Goal: Task Accomplishment & Management: Manage account settings

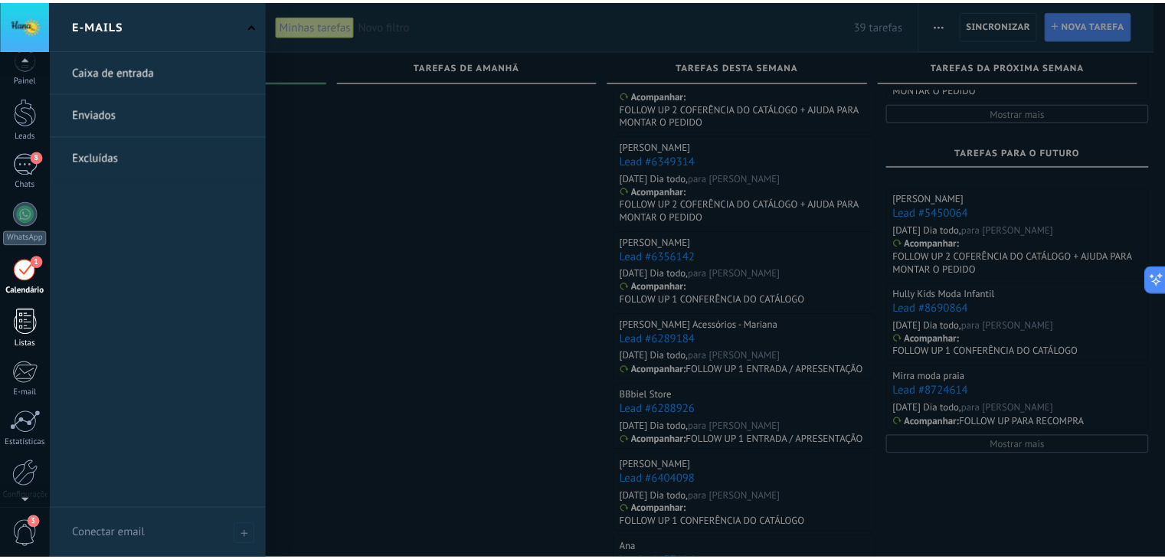
scroll to position [39, 0]
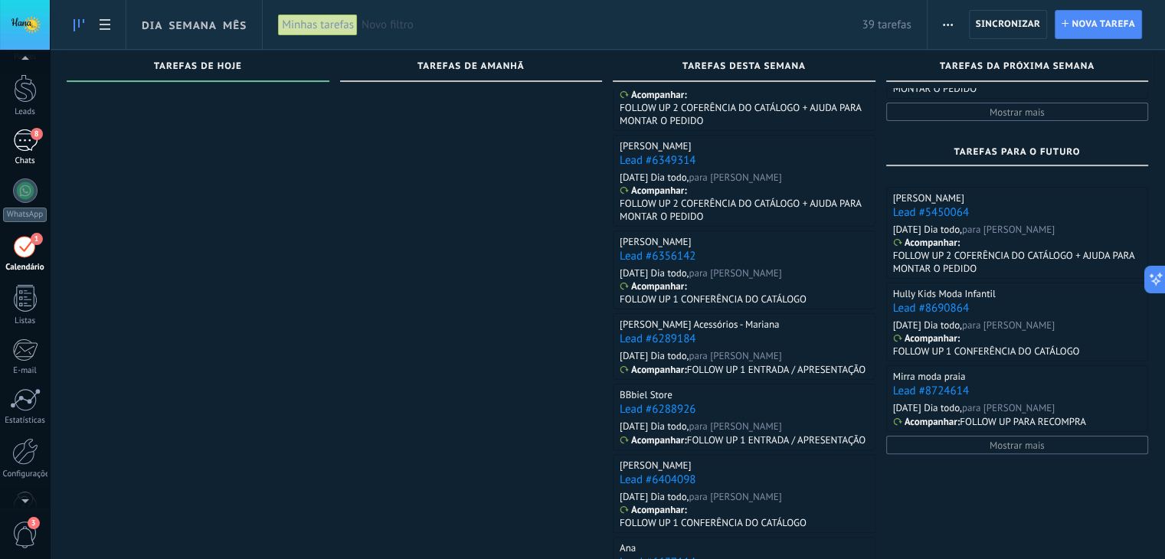
click at [27, 149] on div "8" at bounding box center [25, 140] width 25 height 22
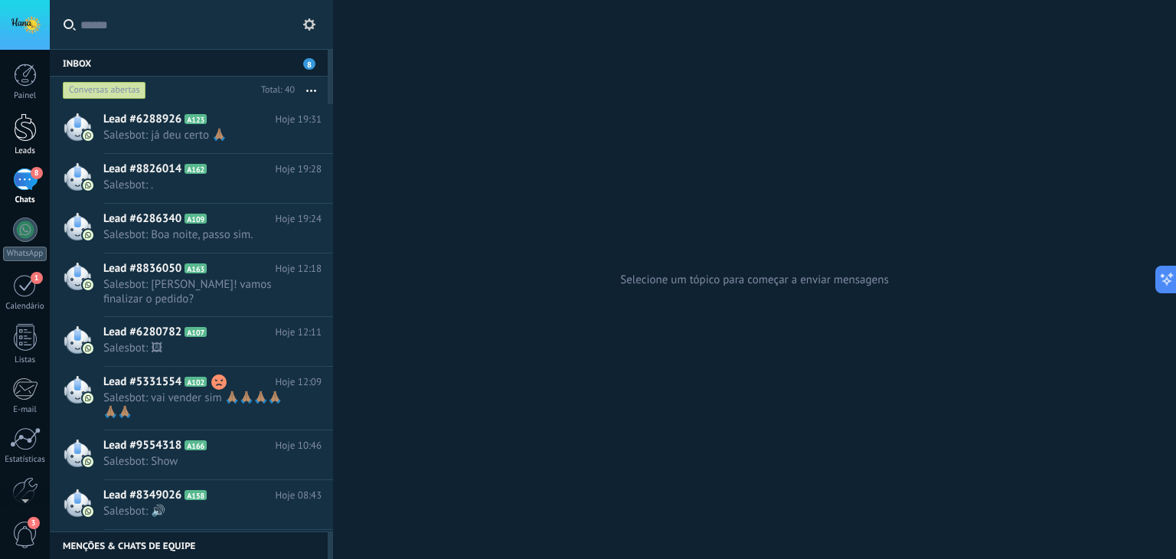
click at [27, 122] on div at bounding box center [25, 127] width 23 height 28
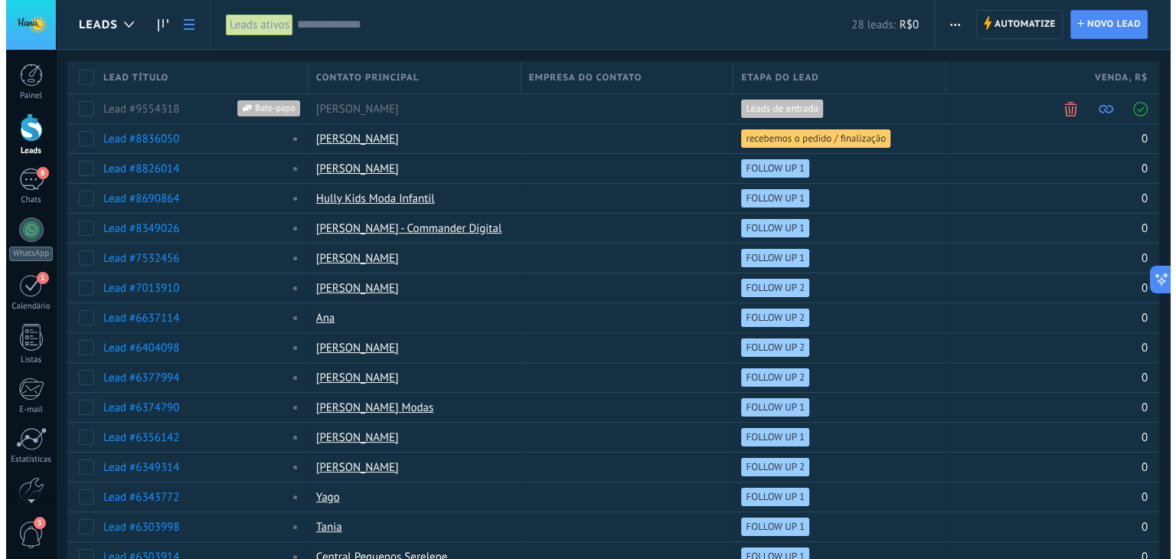
scroll to position [417, 0]
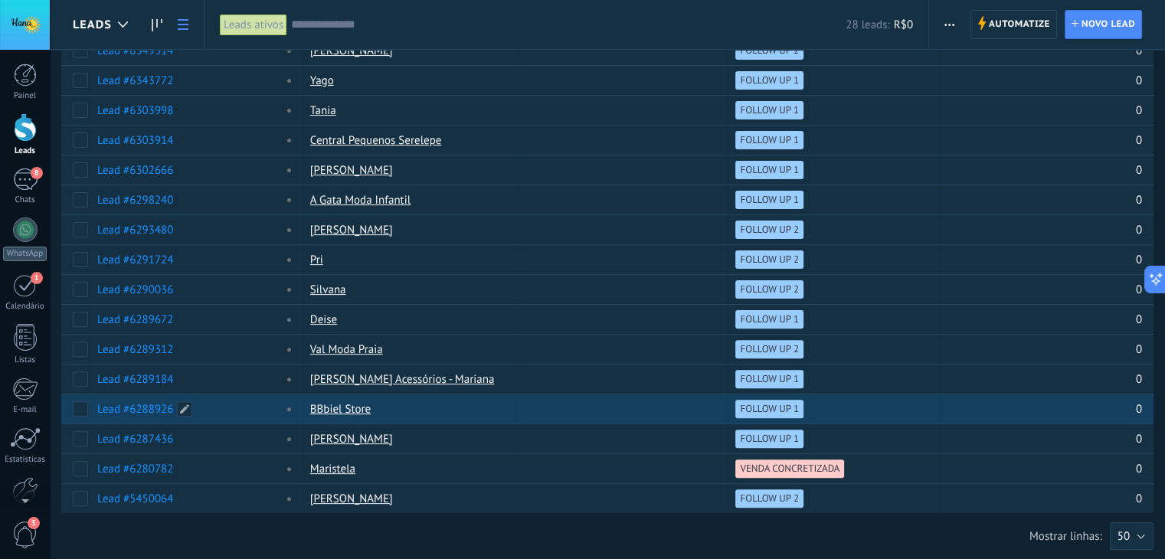
click at [141, 403] on link "Lead #6288926" at bounding box center [135, 409] width 76 height 15
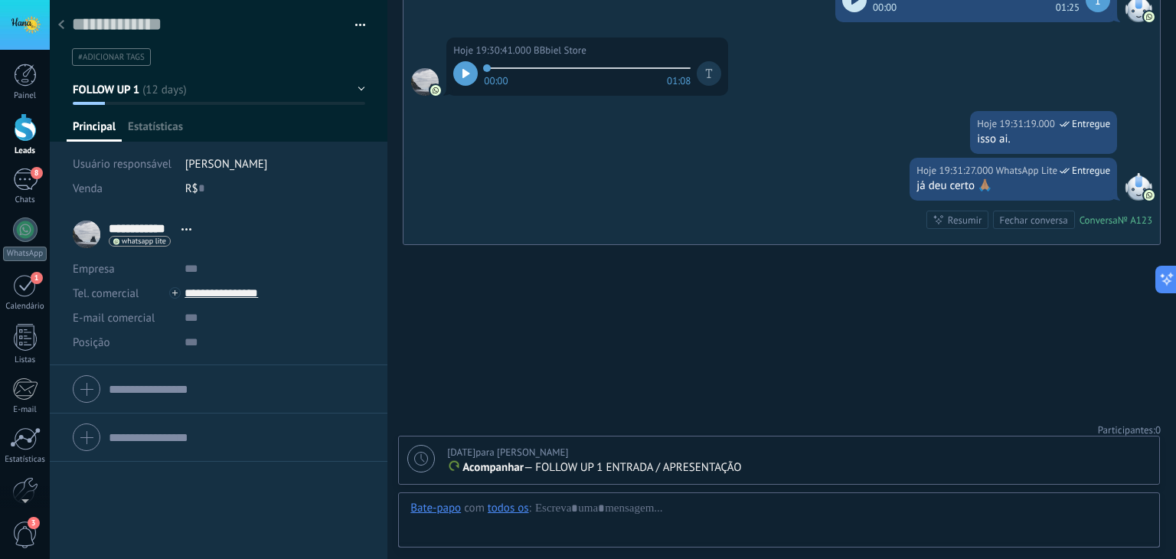
scroll to position [22, 0]
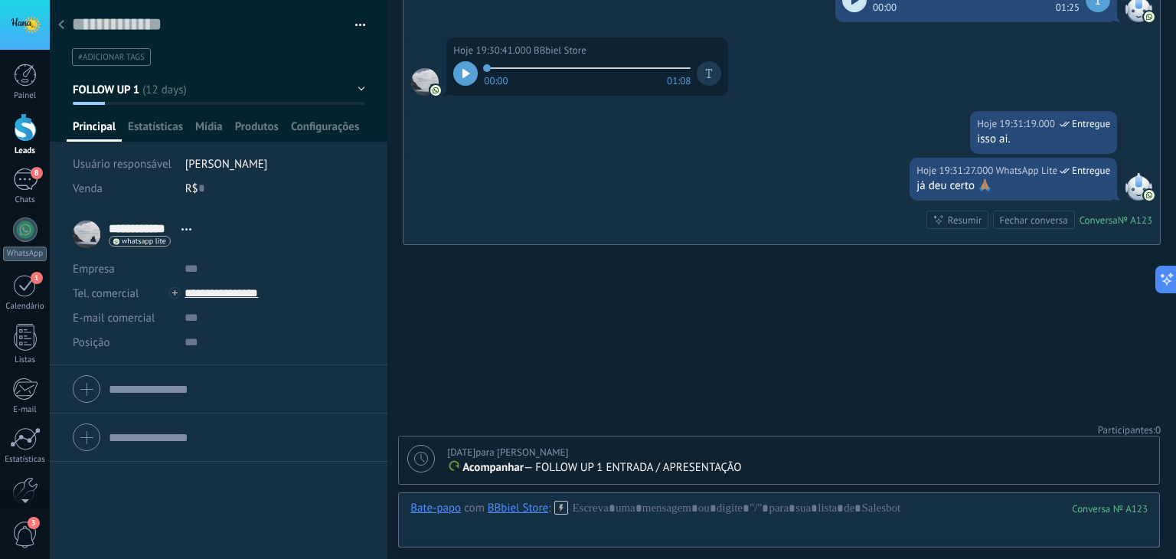
click at [128, 90] on span "FOLLOW UP 1" at bounding box center [106, 90] width 67 height 15
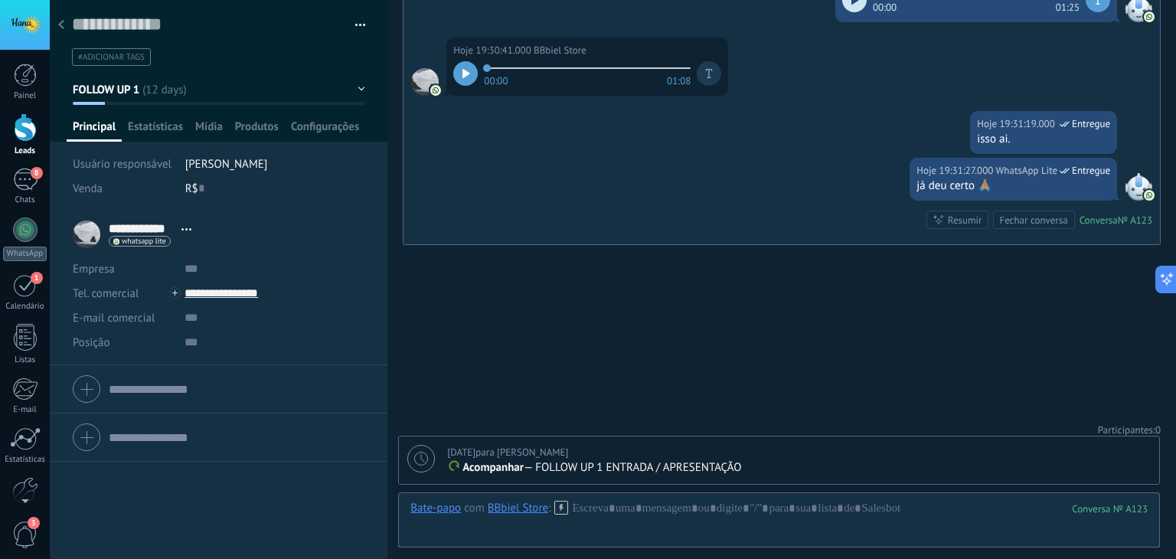
click at [427, 460] on icon at bounding box center [421, 459] width 14 height 14
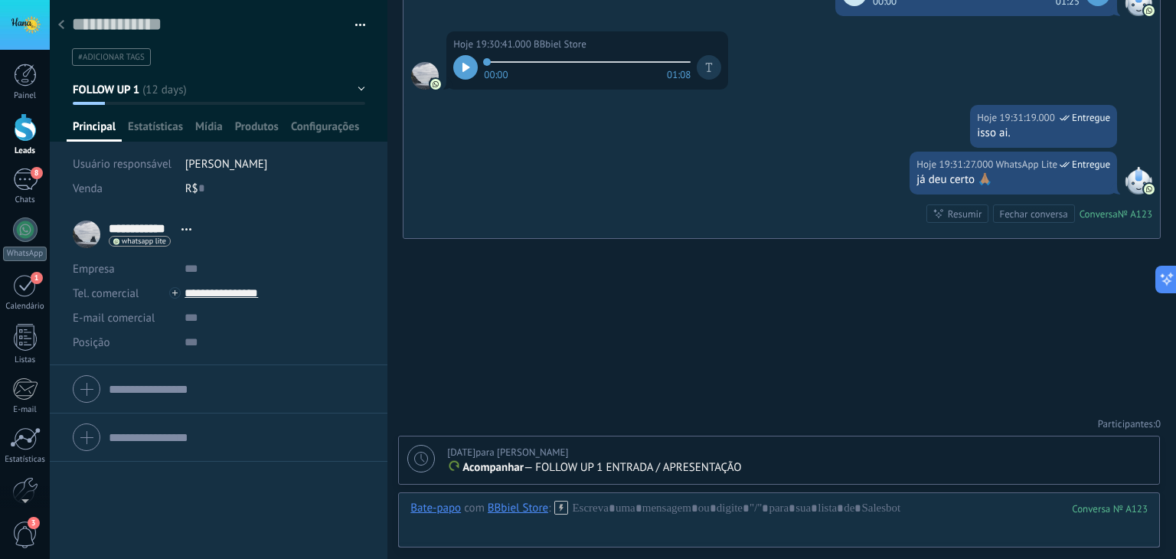
scroll to position [15, 0]
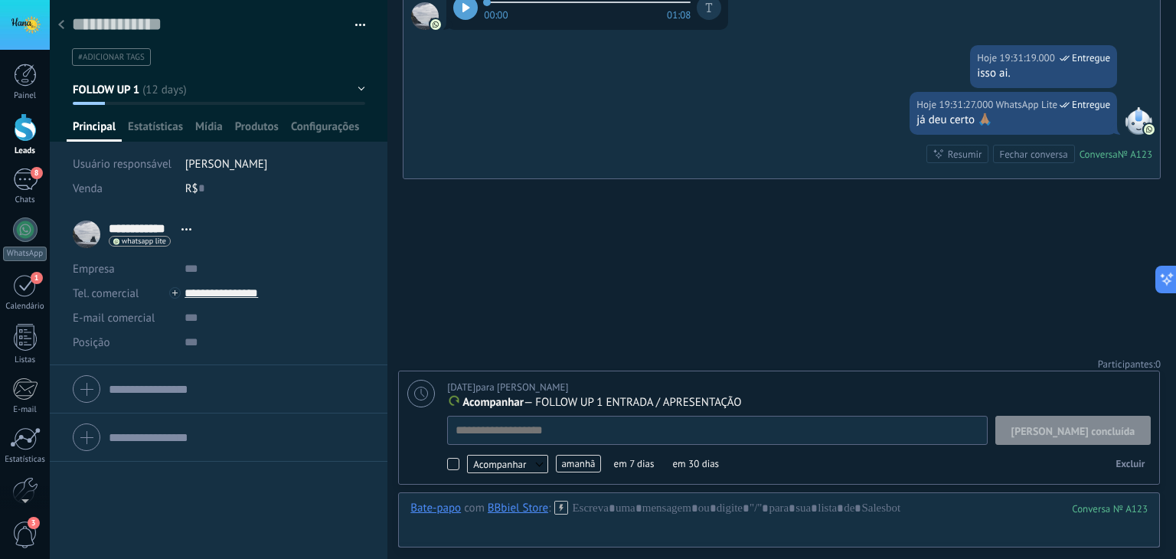
click at [1100, 429] on span "[PERSON_NAME] concluída" at bounding box center [1074, 431] width 124 height 11
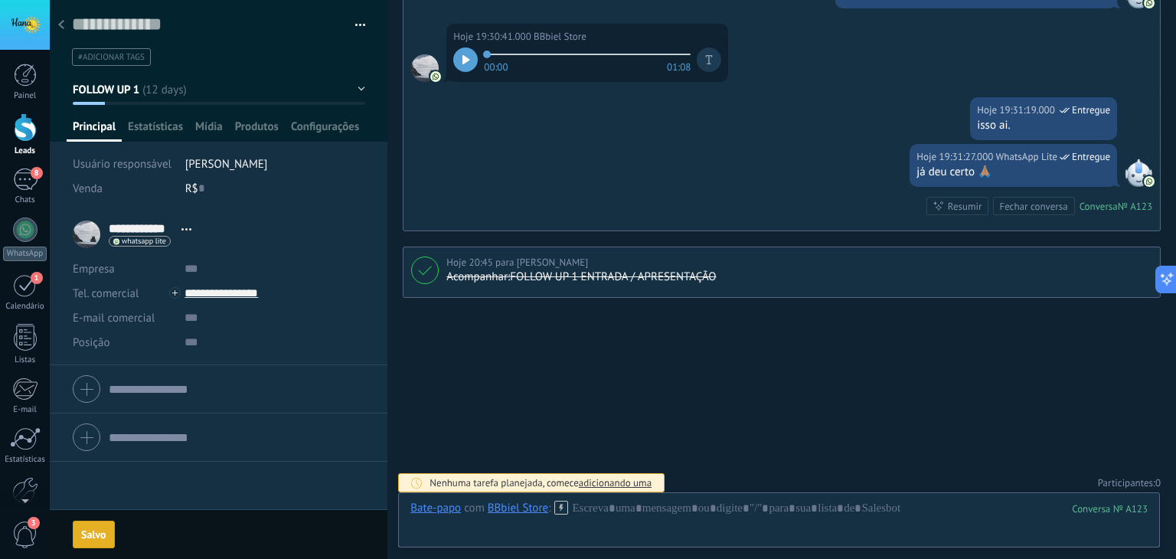
click at [135, 83] on span "FOLLOW UP 1" at bounding box center [106, 90] width 67 height 15
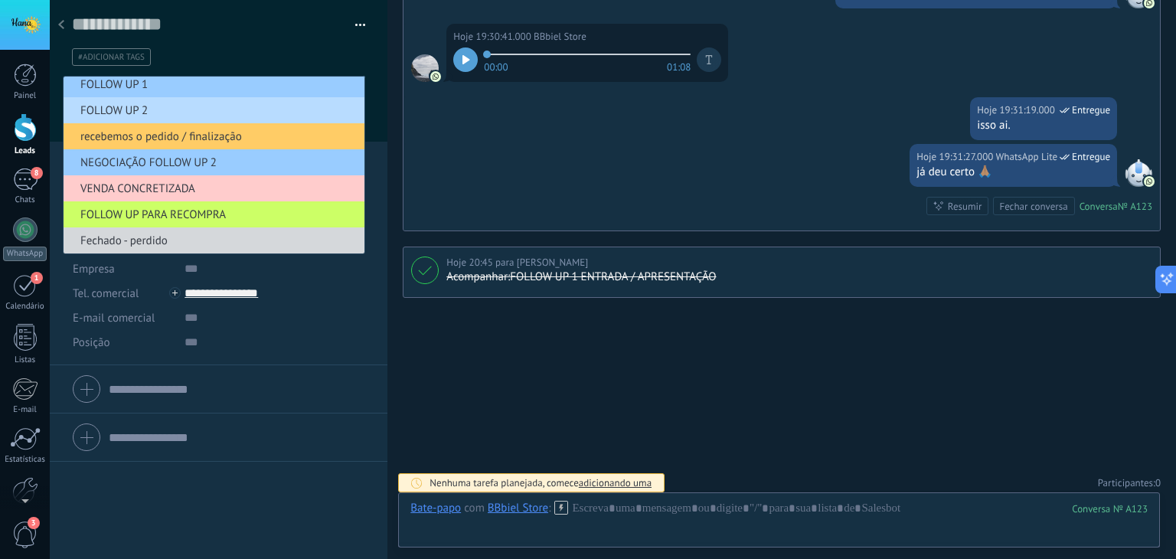
scroll to position [85, 0]
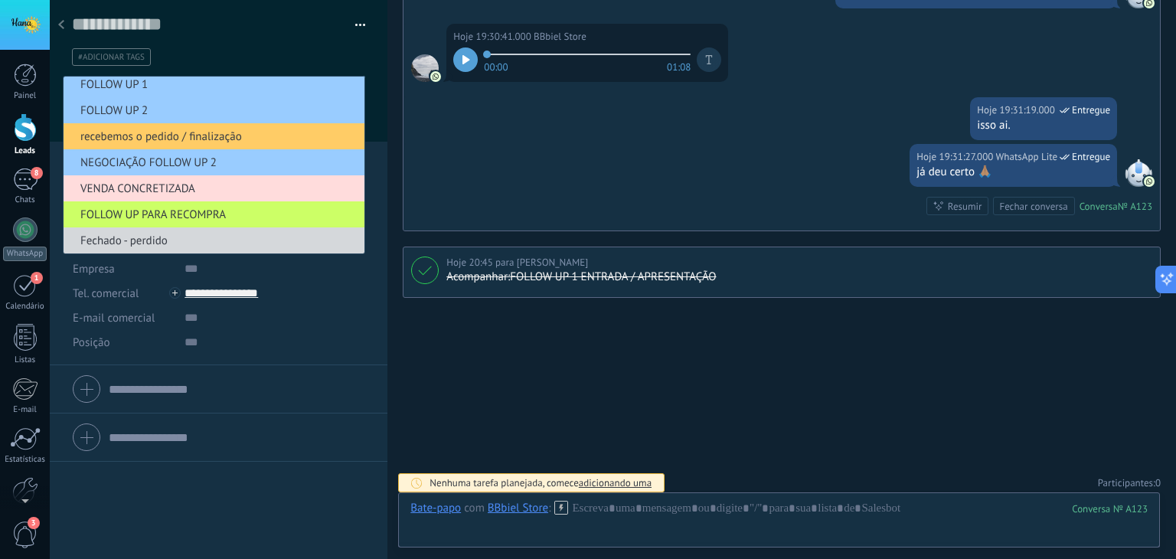
click at [170, 186] on span "VENDA CONCRETIZADA" at bounding box center [212, 188] width 296 height 15
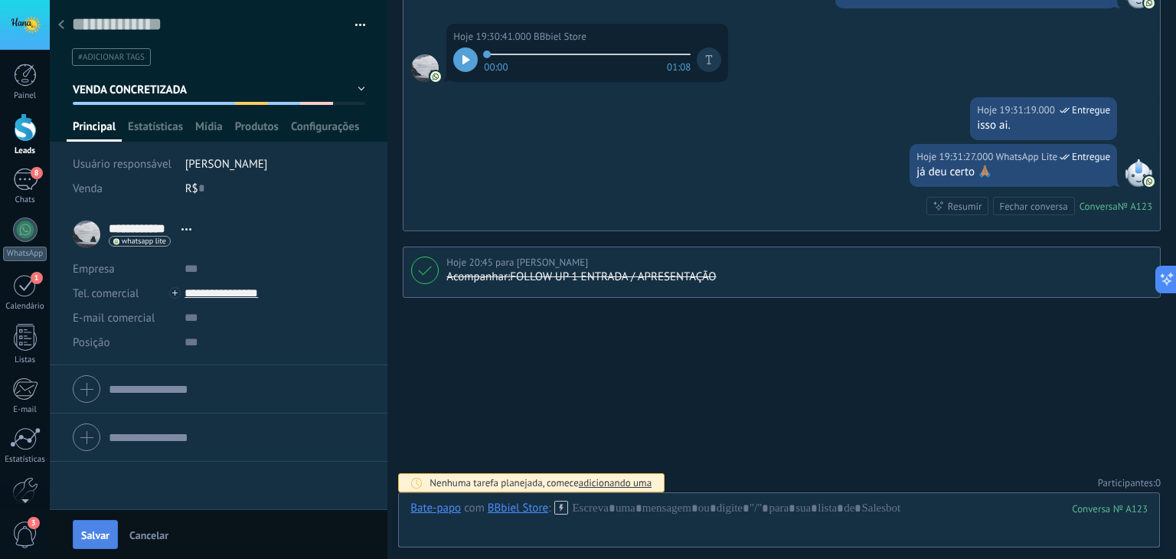
click at [98, 533] on span "Salvar" at bounding box center [95, 535] width 28 height 11
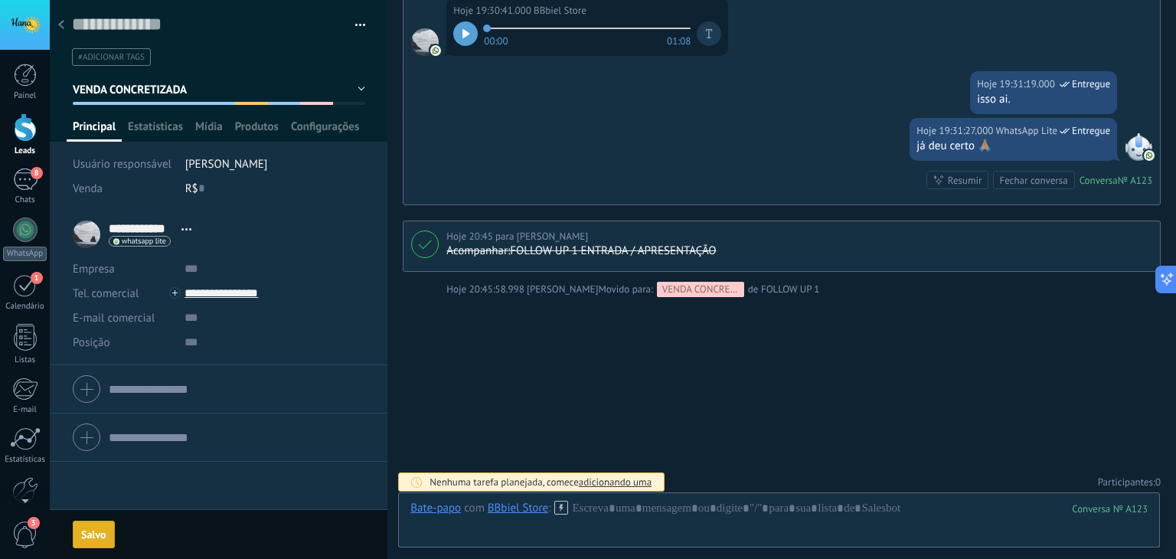
scroll to position [2567, 0]
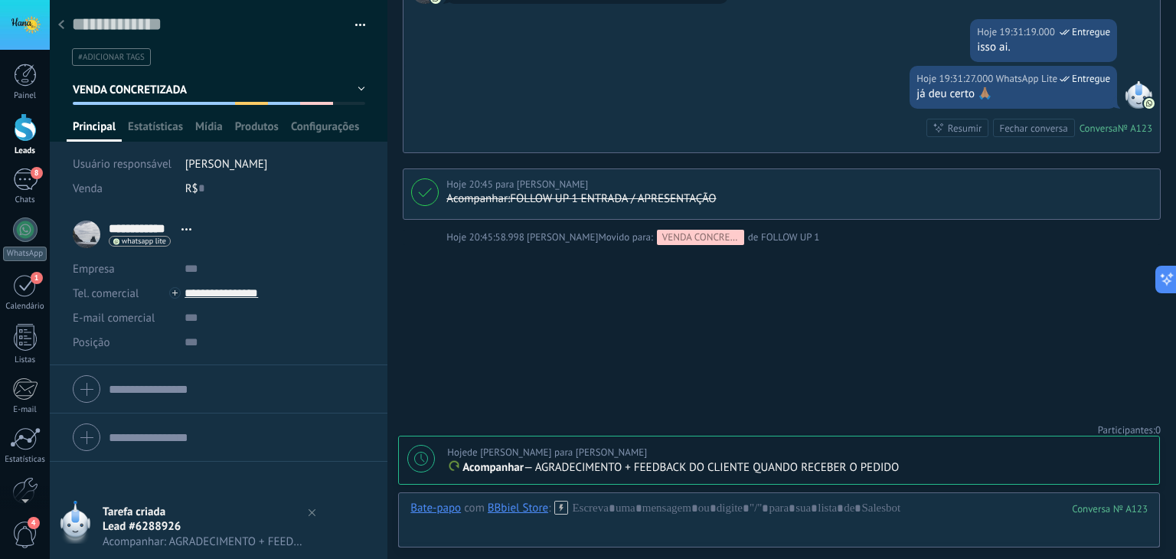
click at [423, 466] on div at bounding box center [421, 459] width 28 height 28
type textarea "**********"
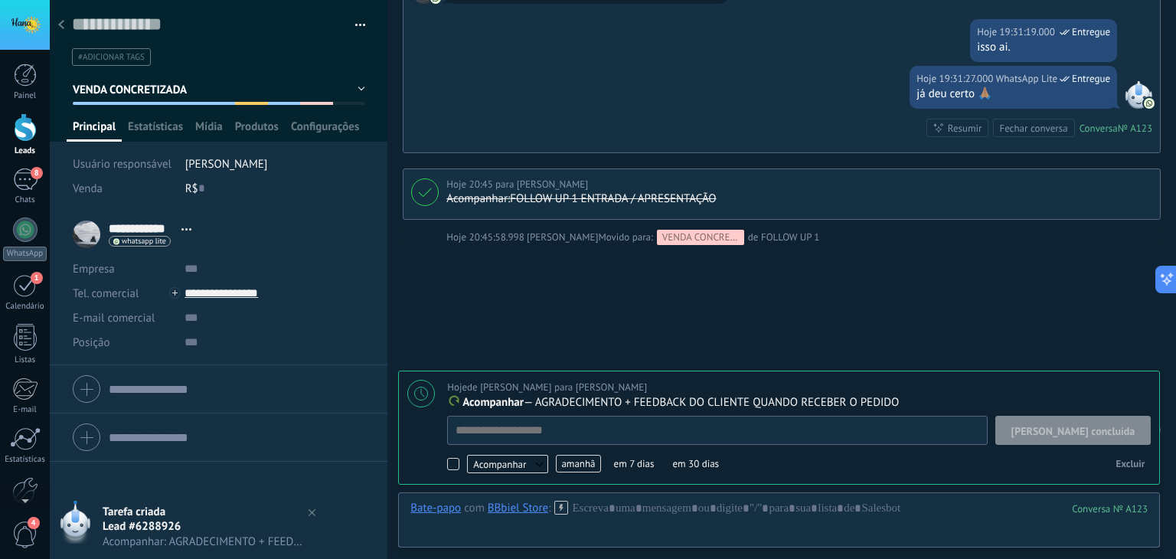
scroll to position [15, 0]
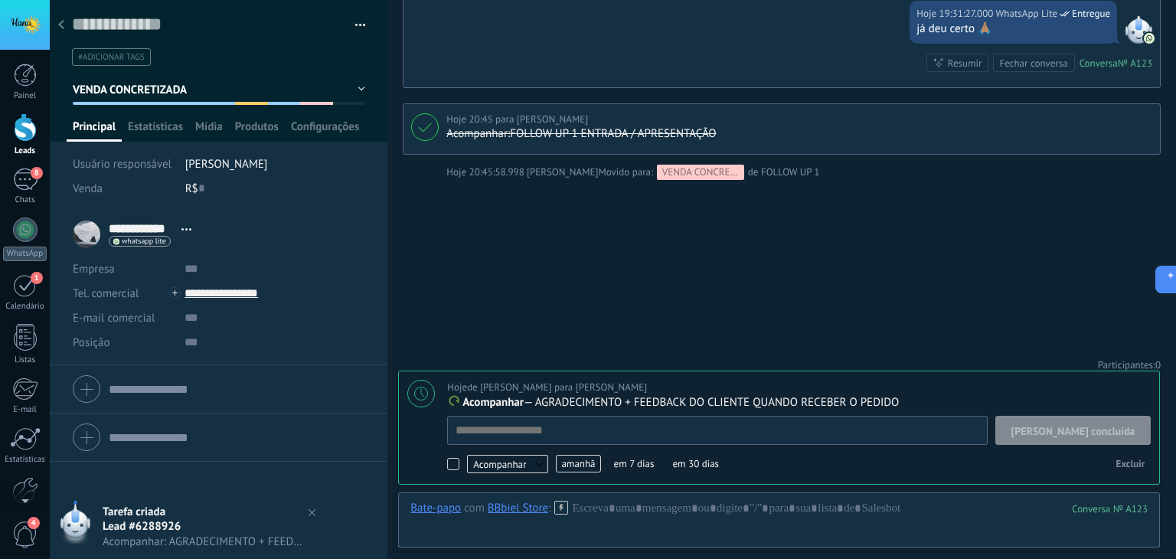
click at [577, 467] on span "amanhã" at bounding box center [578, 464] width 44 height 18
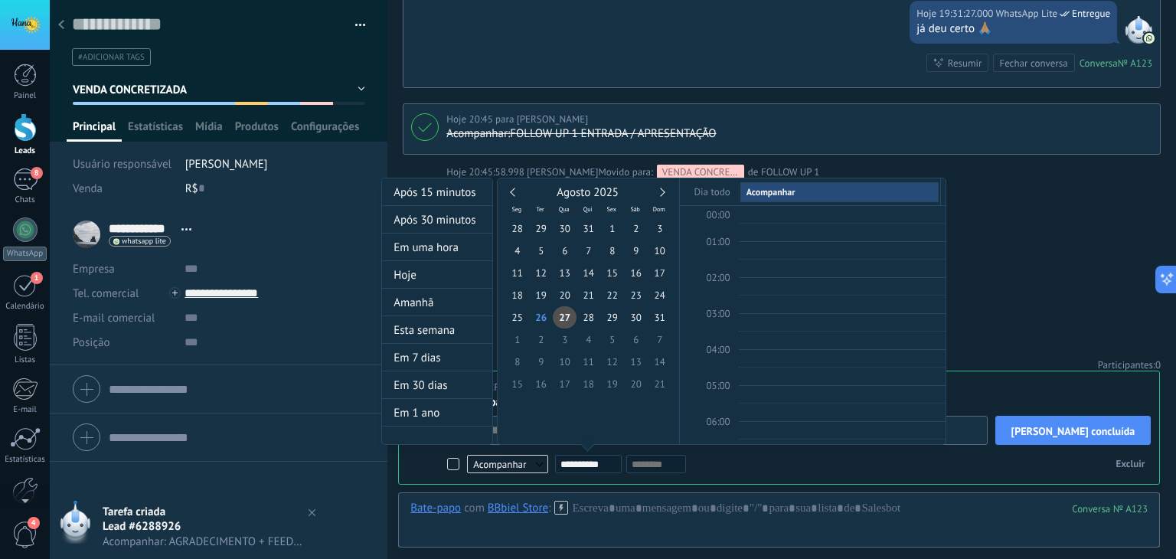
scroll to position [286, 0]
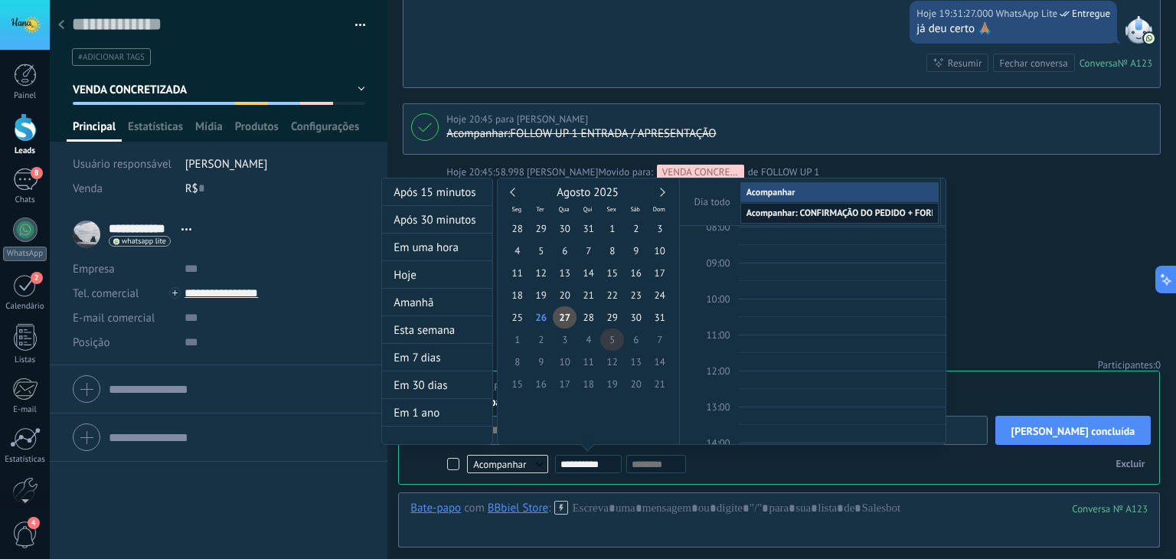
type input "**********"
click at [616, 341] on span "5" at bounding box center [612, 340] width 24 height 22
click at [993, 244] on div at bounding box center [588, 279] width 1176 height 559
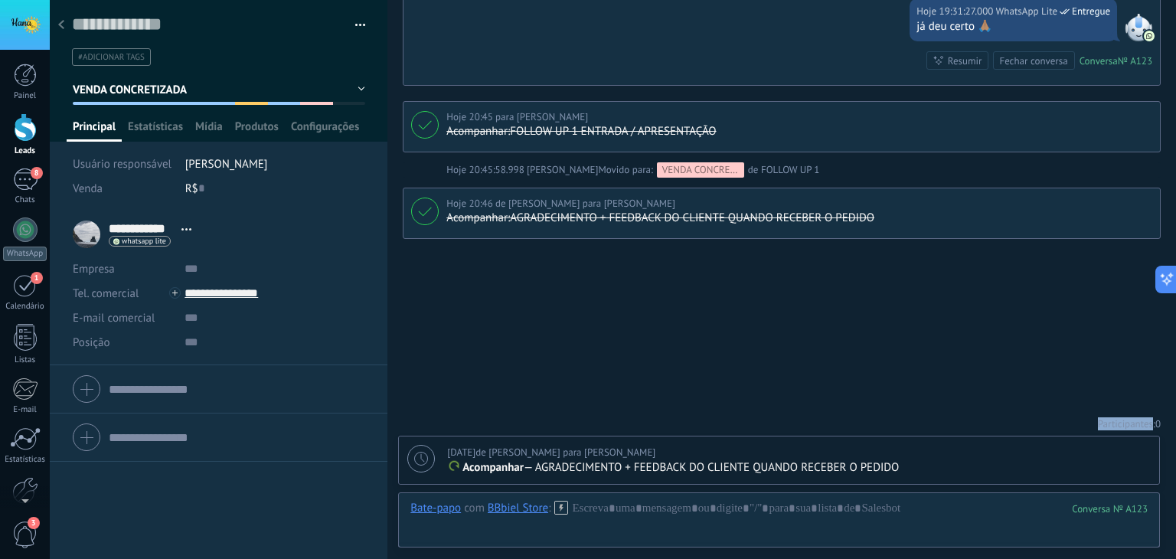
scroll to position [2628, 0]
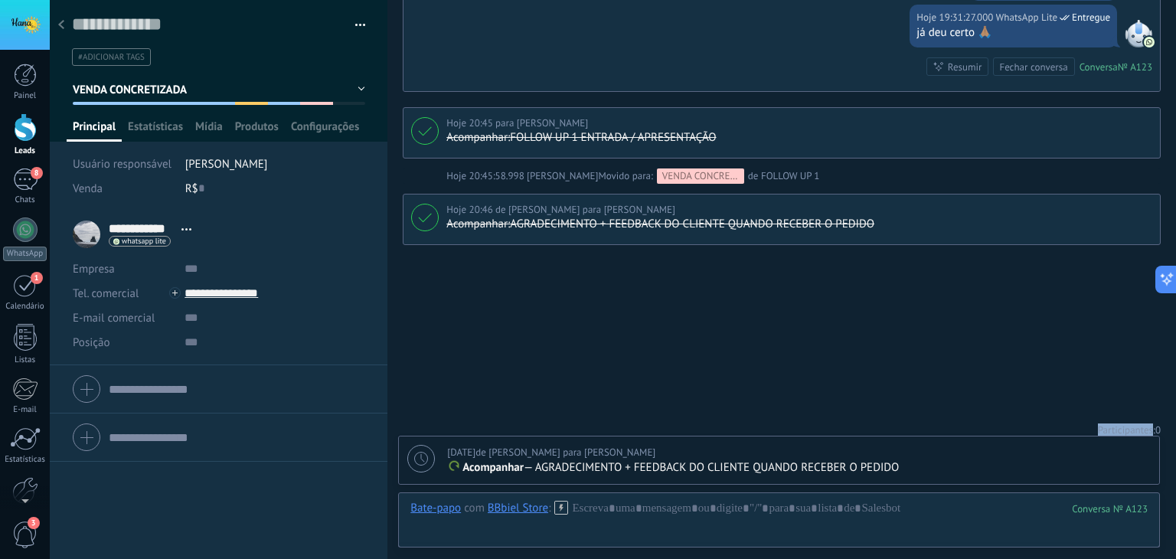
click at [143, 92] on span "VENDA CONCRETIZADA" at bounding box center [130, 90] width 115 height 15
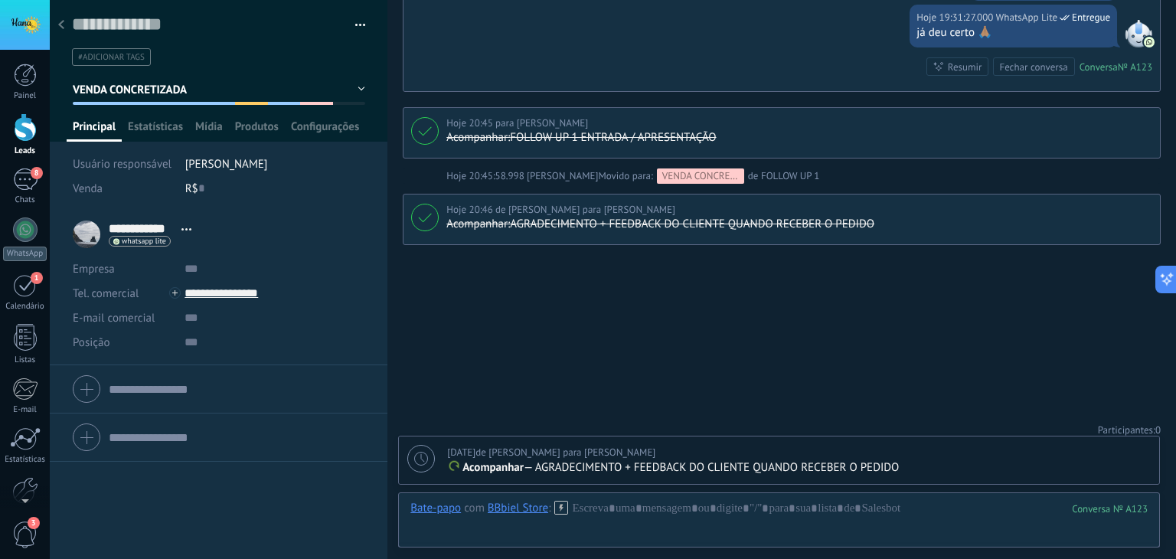
click at [425, 463] on use at bounding box center [421, 459] width 14 height 14
type textarea "**********"
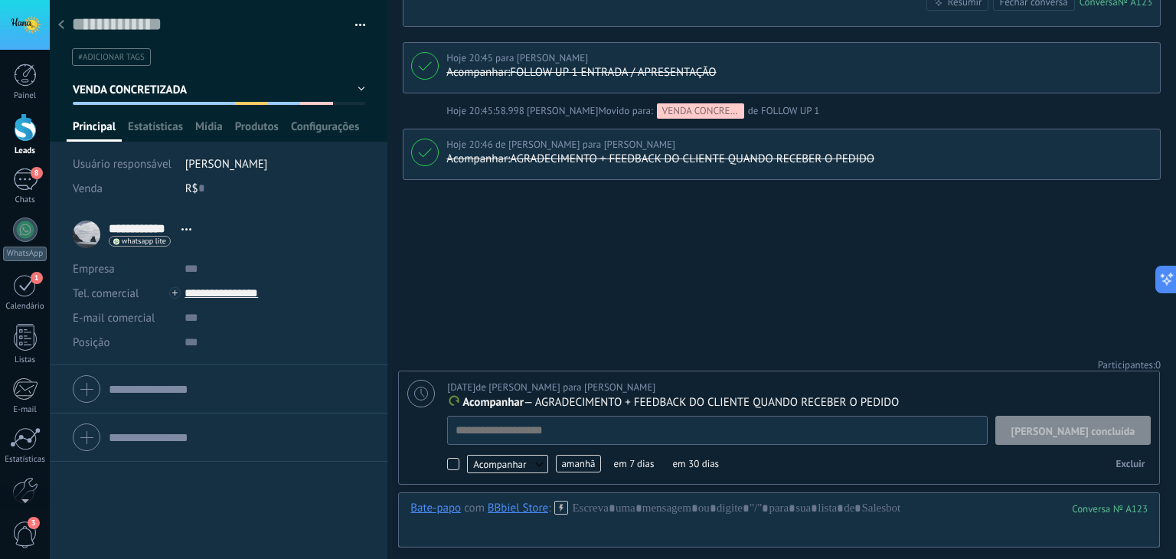
scroll to position [15, 0]
click at [208, 89] on button "VENDA CONCRETIZADA" at bounding box center [219, 90] width 293 height 28
click at [622, 512] on div at bounding box center [778, 524] width 737 height 46
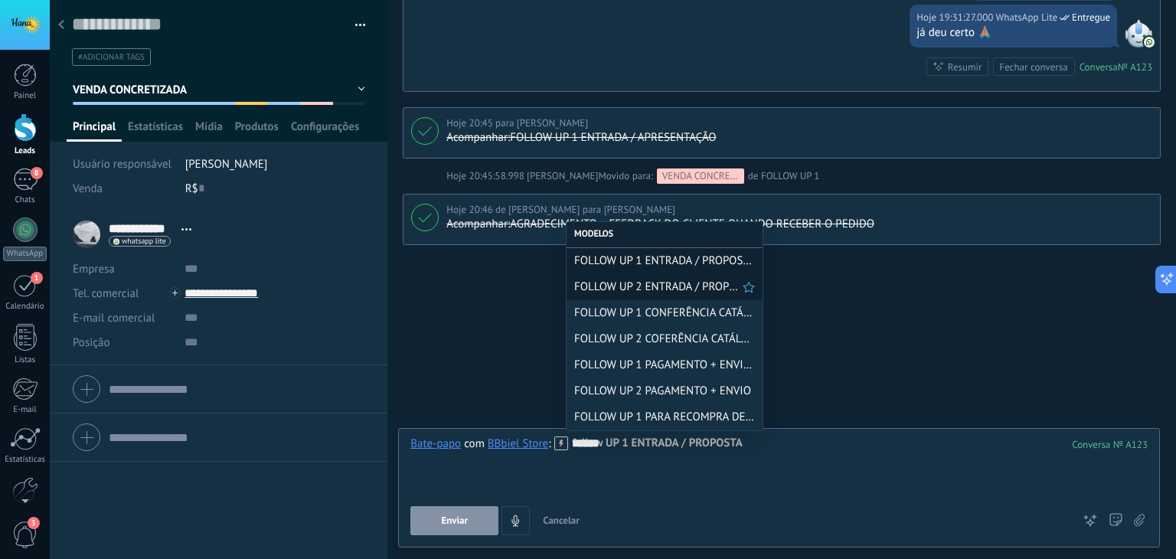
click at [631, 289] on span "FOLLOW UP 2 ENTRADA / PROPOSTA" at bounding box center [658, 287] width 168 height 15
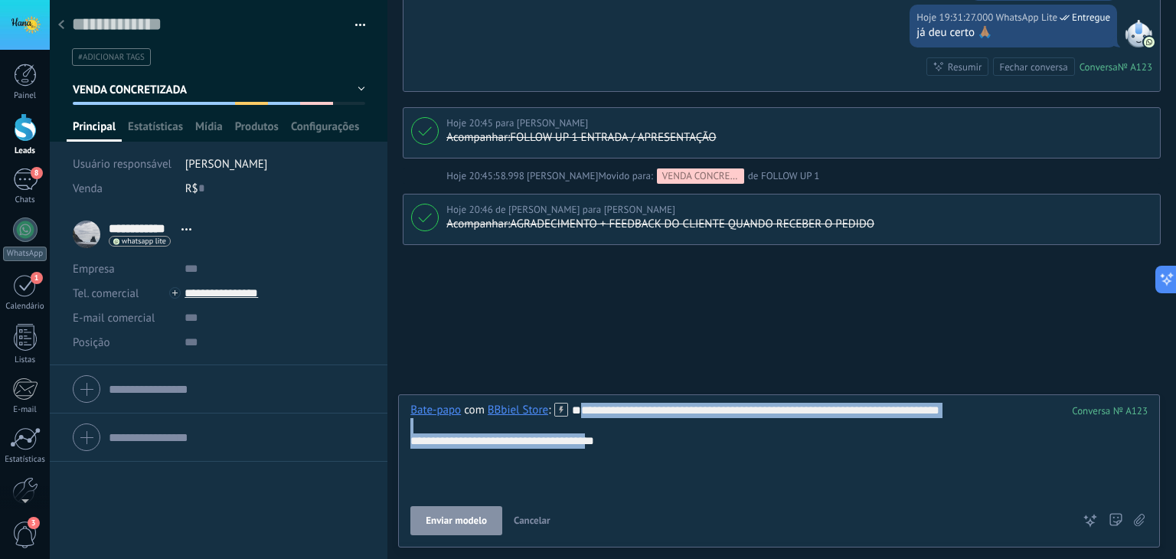
drag, startPoint x: 600, startPoint y: 472, endPoint x: 392, endPoint y: 442, distance: 210.5
click at [392, 442] on div "Salvar e criar Imprimir Gerenciar tags" at bounding box center [613, 279] width 1126 height 559
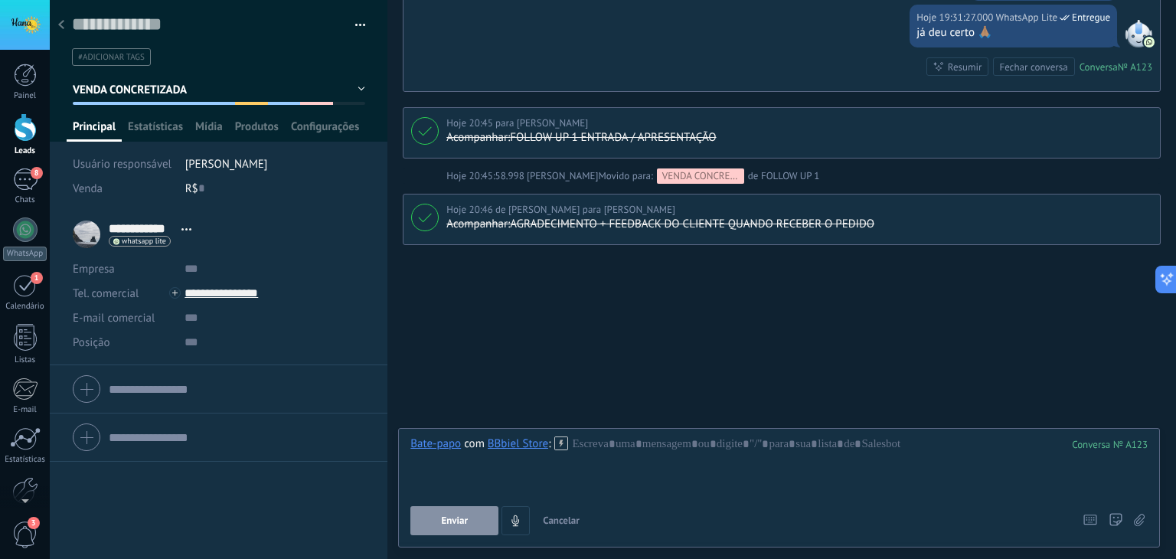
click at [155, 94] on span "VENDA CONCRETIZADA" at bounding box center [130, 90] width 115 height 15
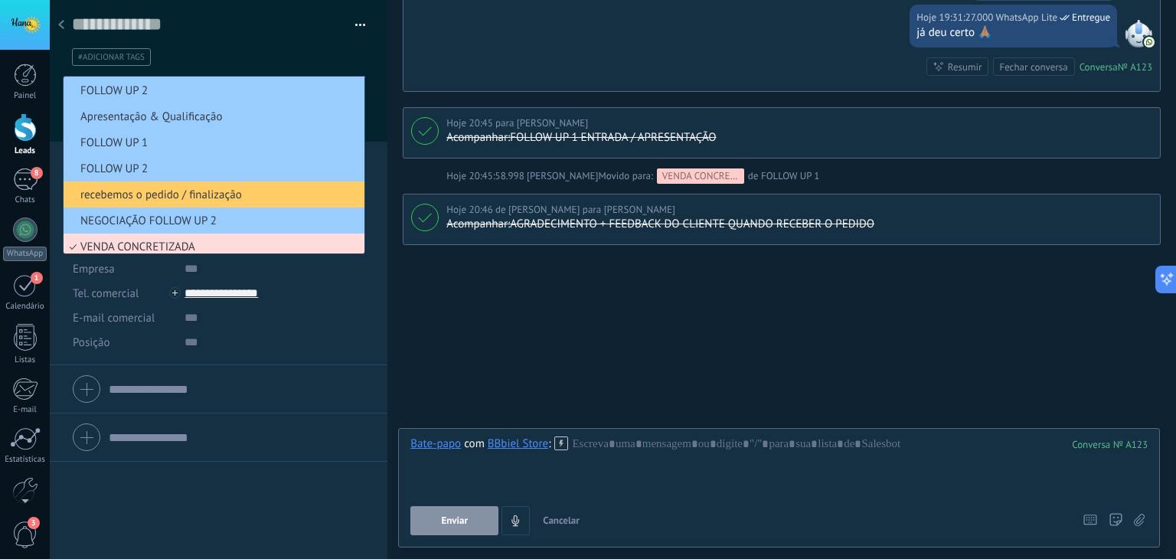
scroll to position [0, 0]
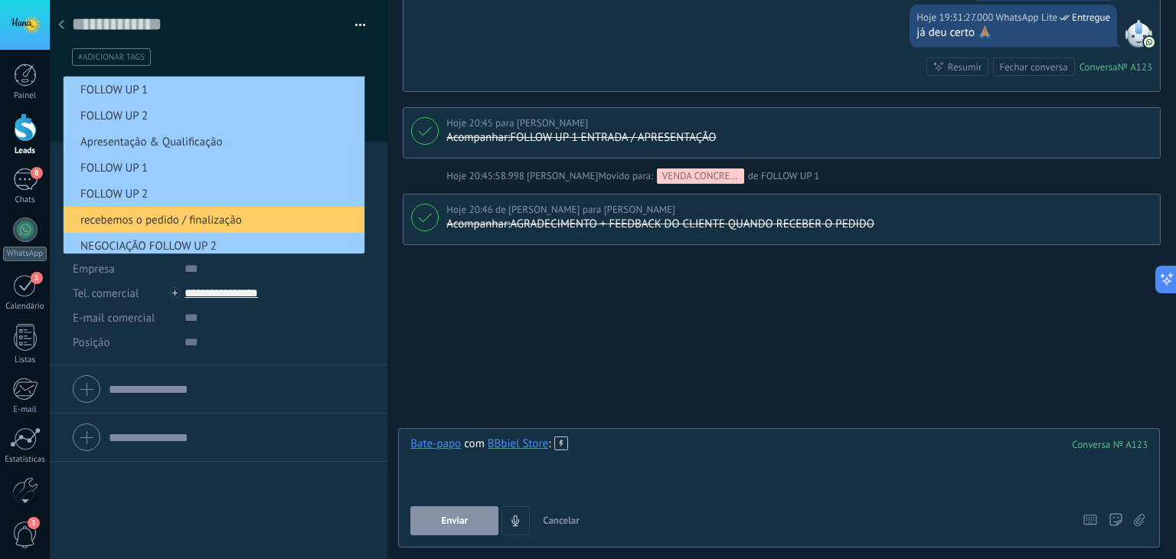
click at [626, 450] on div at bounding box center [778, 465] width 737 height 58
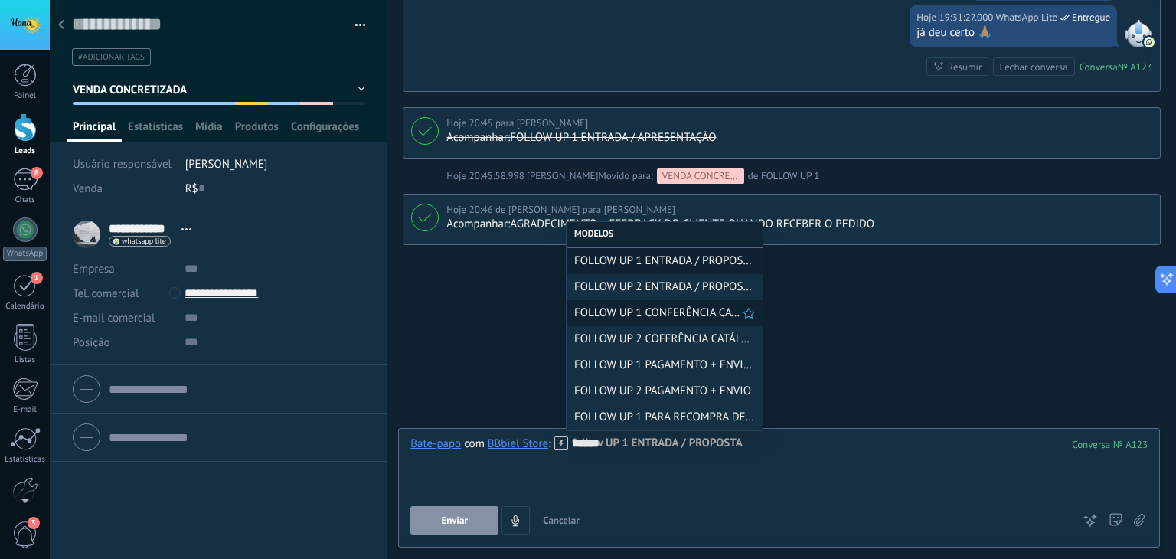
click at [639, 317] on span "FOLLOW UP 1 CONFERÊNCIA CATÁLOGO" at bounding box center [658, 313] width 168 height 15
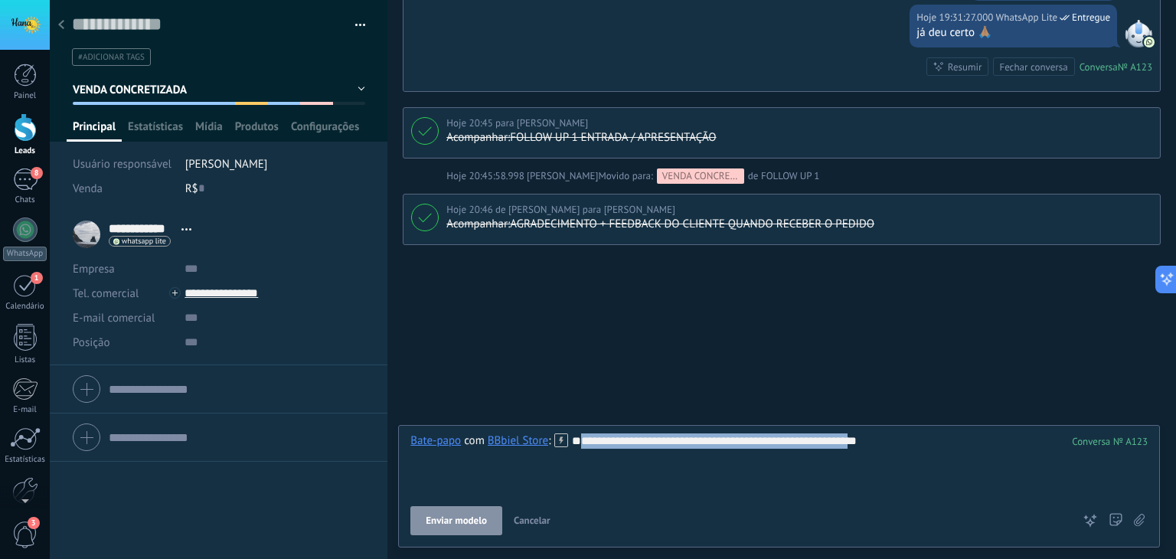
drag, startPoint x: 724, startPoint y: 470, endPoint x: 394, endPoint y: 477, distance: 329.4
click at [394, 477] on div "Buscar Busca e filtro Carregar mais [DATE] [DATE] Criar: 2 eventos Expandir BBb…" at bounding box center [781, 279] width 789 height 559
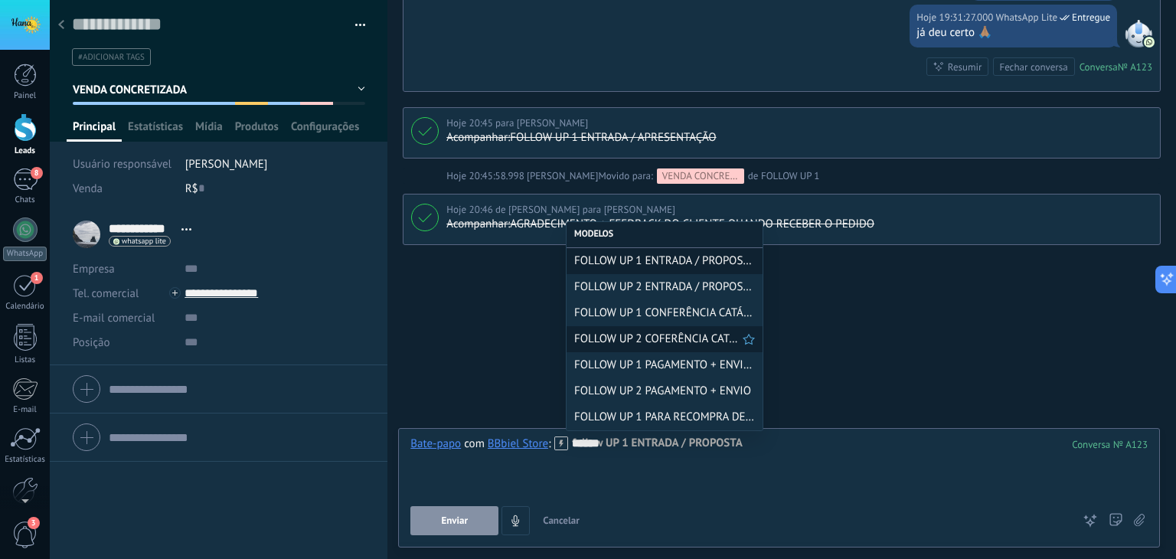
click at [677, 338] on span "FOLLOW UP 2 COFERÊNCIA CATÁLOGO" at bounding box center [658, 339] width 168 height 15
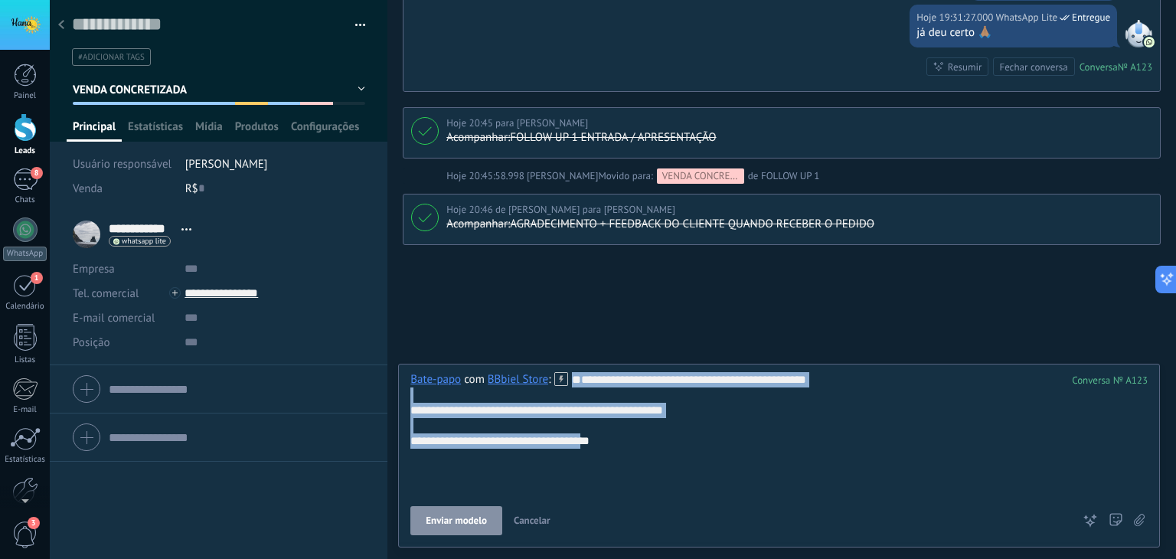
drag, startPoint x: 615, startPoint y: 472, endPoint x: 361, endPoint y: 379, distance: 270.9
click at [361, 379] on div "Salvar e criar Imprimir Gerenciar tags" at bounding box center [613, 279] width 1126 height 559
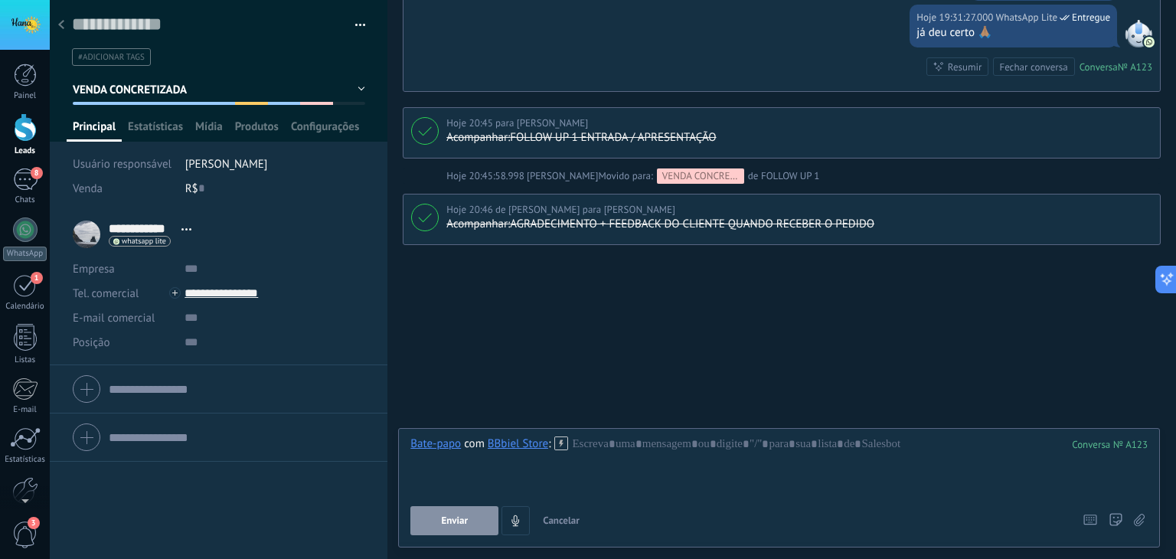
click at [577, 520] on span "Cancelar" at bounding box center [561, 520] width 37 height 13
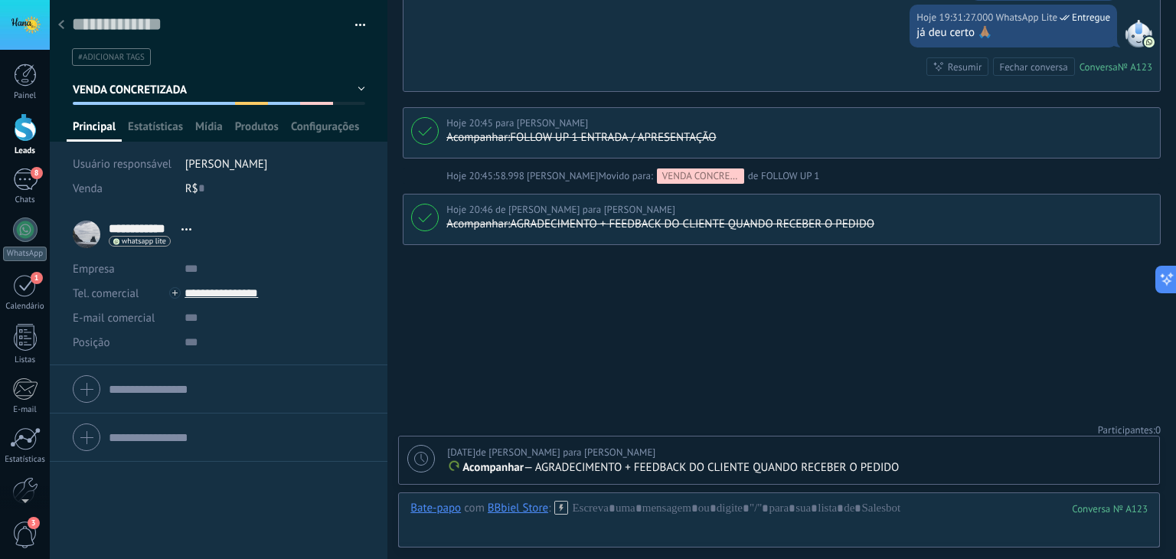
click at [28, 282] on div "1" at bounding box center [25, 285] width 25 height 24
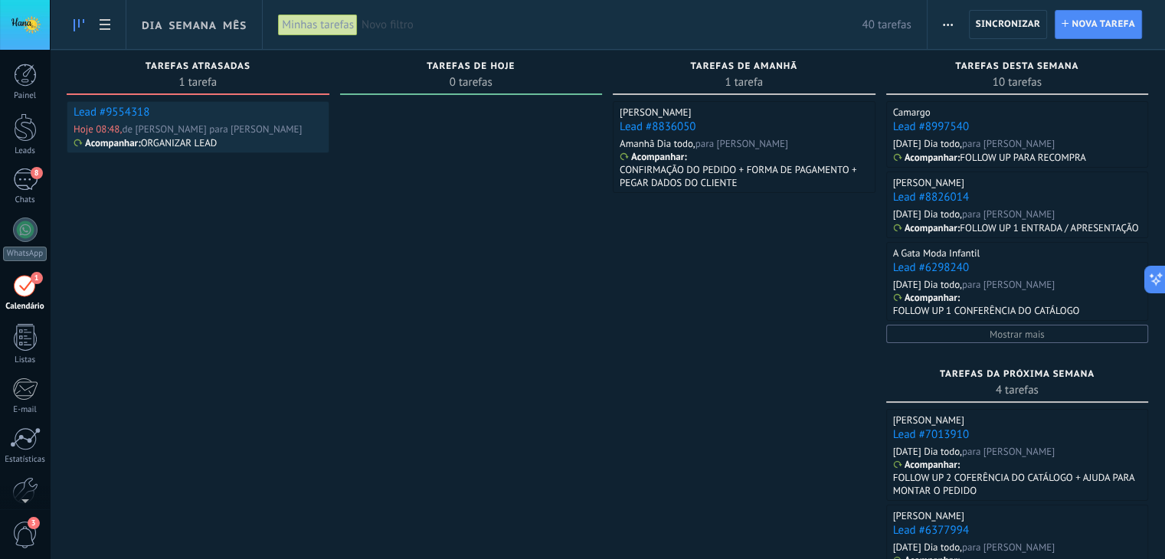
click at [110, 117] on link "Lead #9554318" at bounding box center [112, 112] width 76 height 15
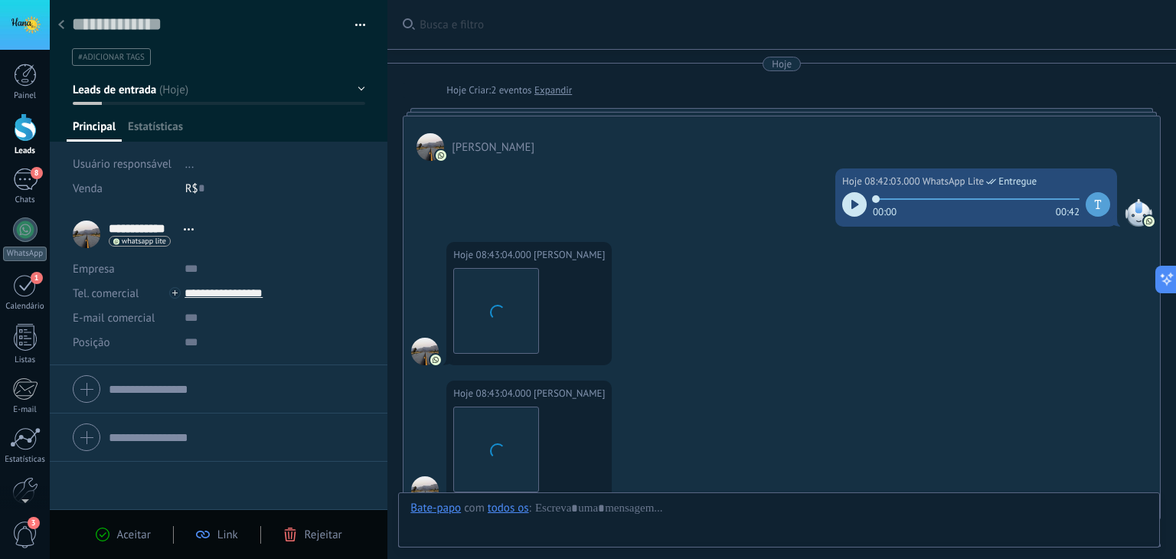
scroll to position [22, 0]
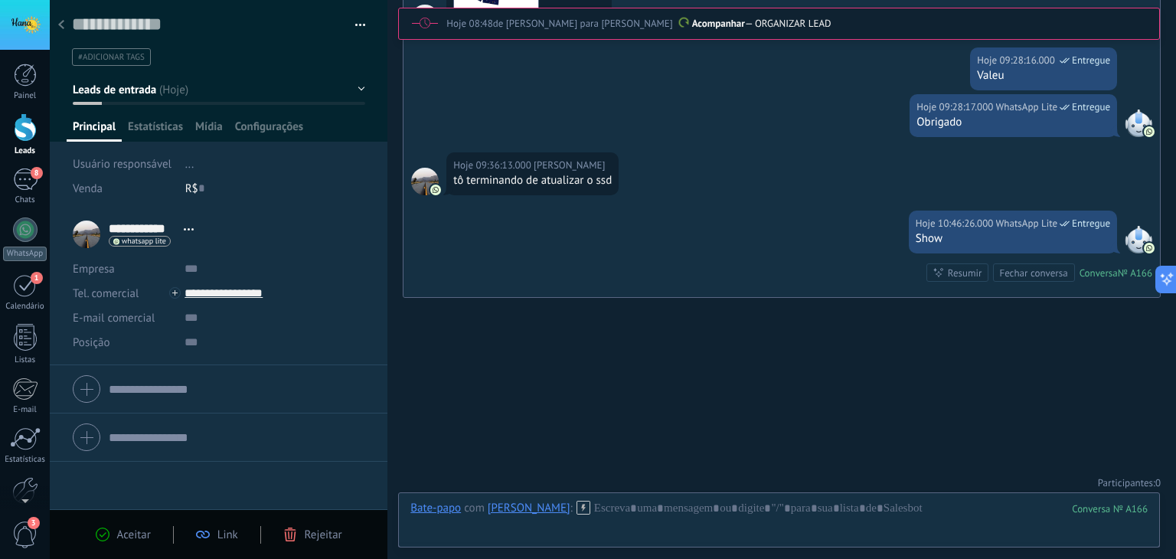
click at [129, 540] on span "Aceitar" at bounding box center [134, 535] width 34 height 15
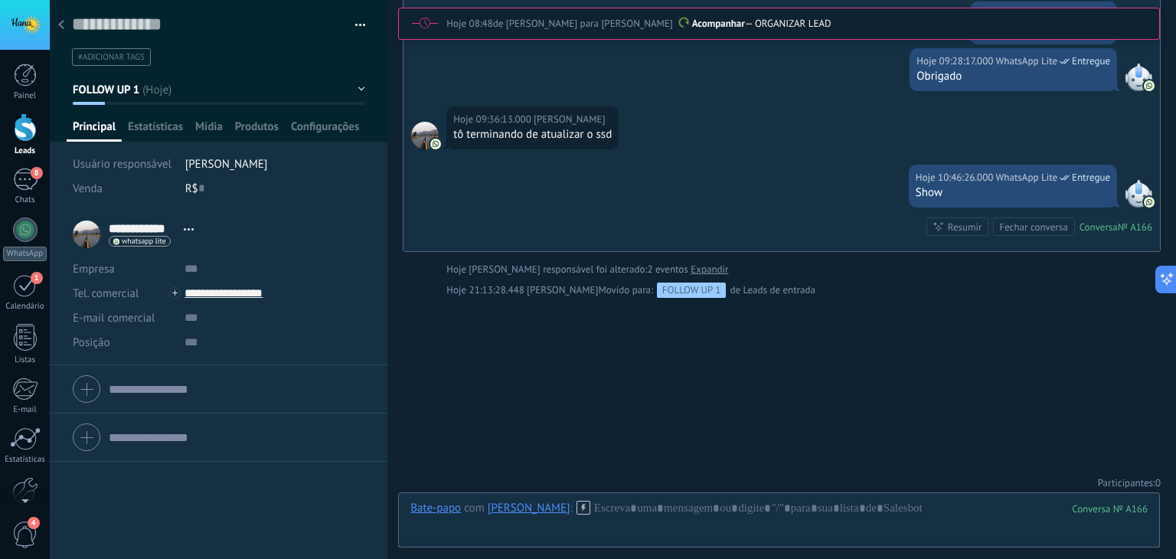
scroll to position [2205, 0]
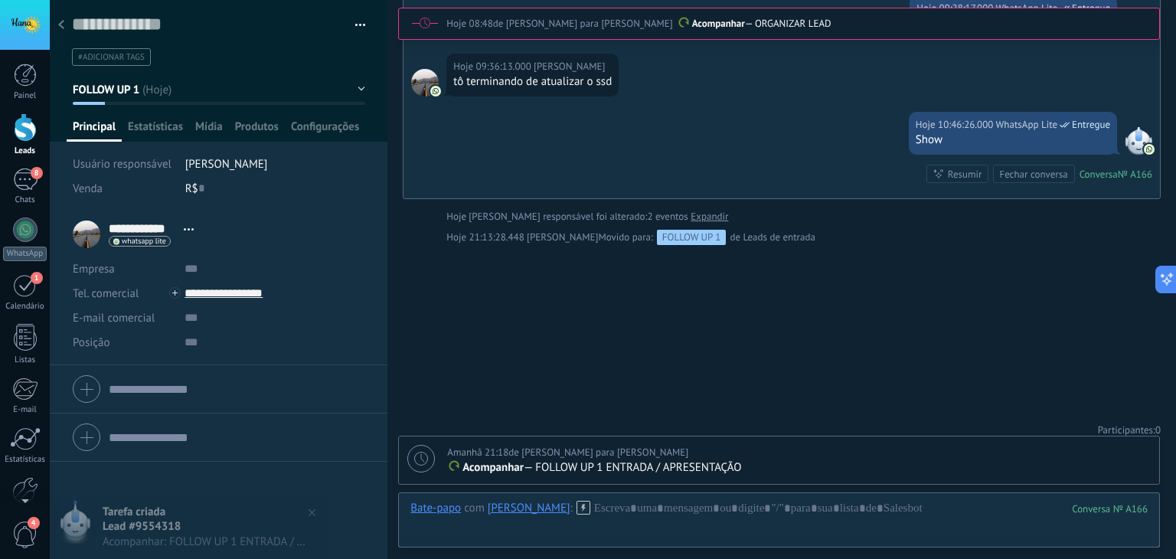
click at [181, 93] on button "FOLLOW UP 1" at bounding box center [219, 90] width 293 height 28
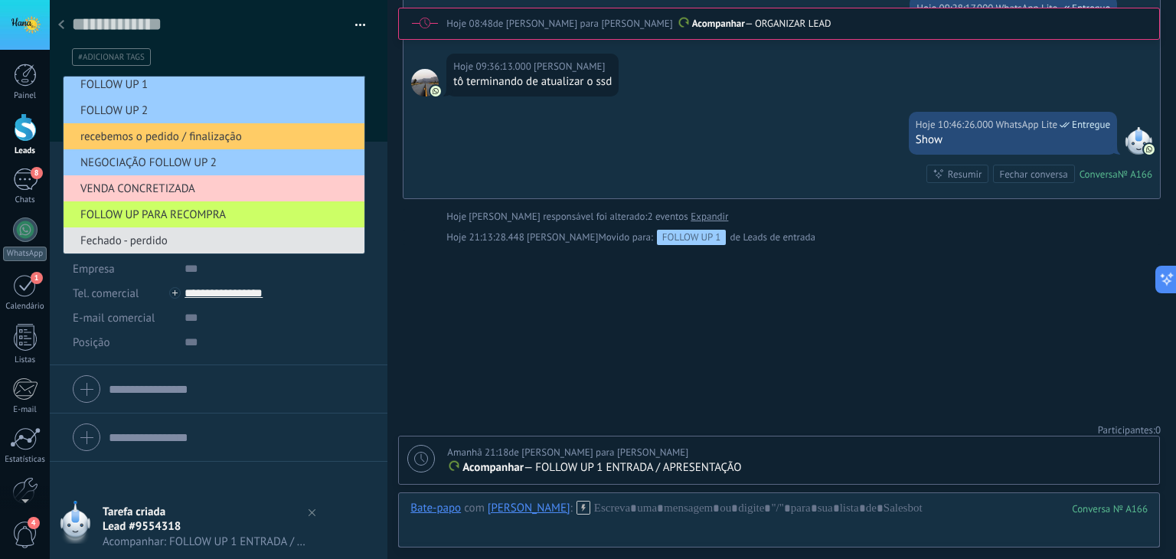
scroll to position [85, 0]
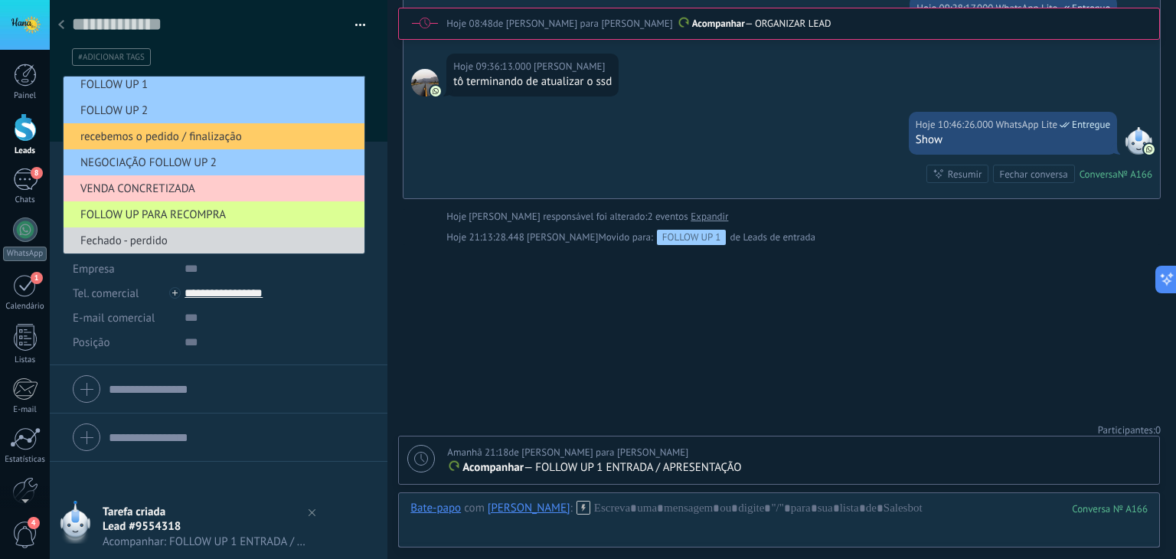
click at [159, 218] on span "FOLLOW UP PARA RECOMPRA" at bounding box center [212, 215] width 296 height 15
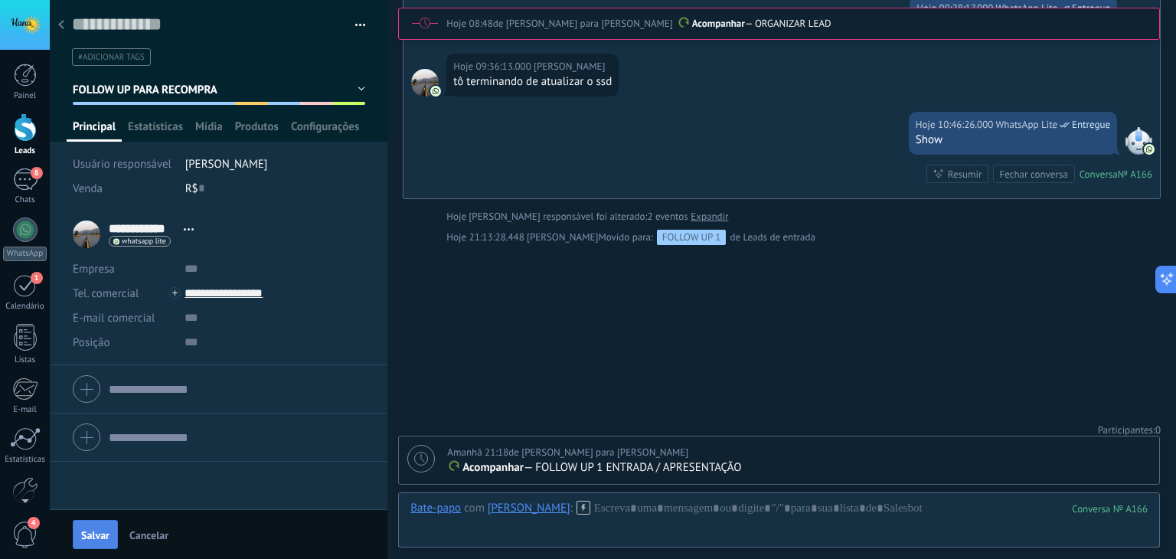
click at [104, 534] on span "Salvar" at bounding box center [95, 535] width 28 height 11
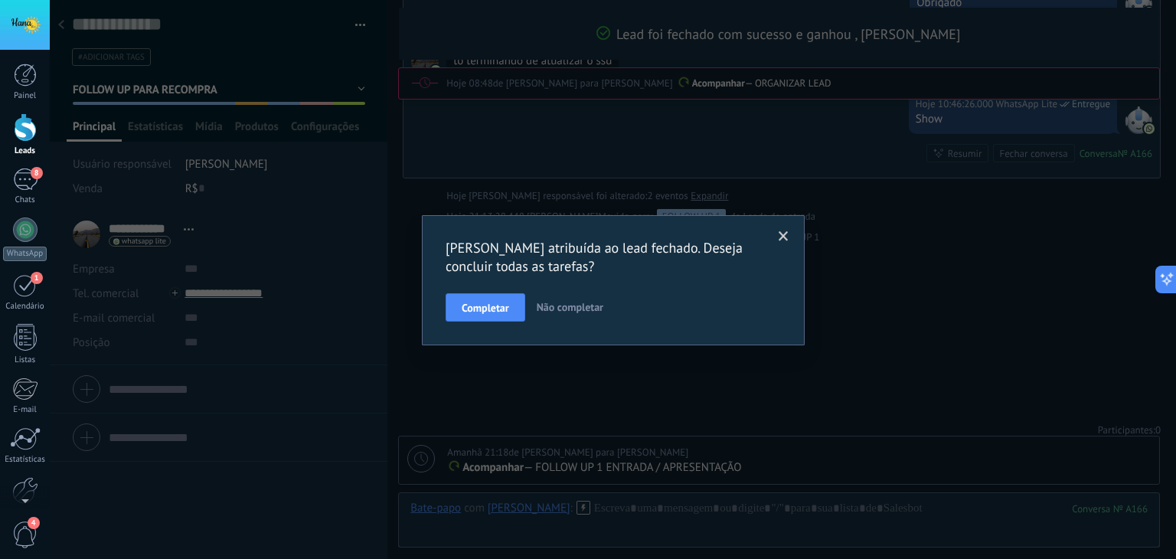
scroll to position [2295, 0]
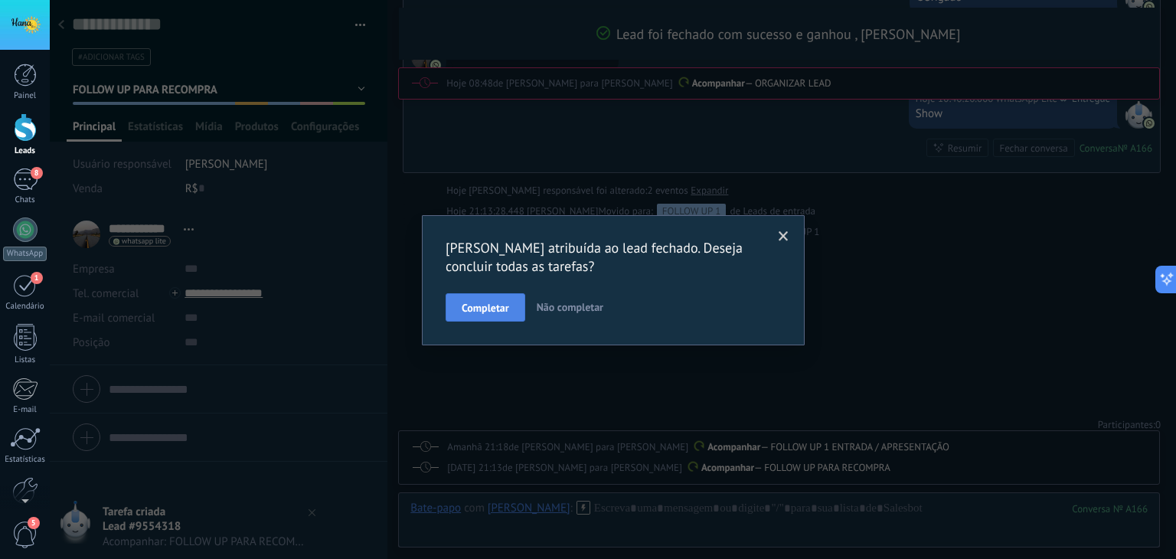
click at [496, 308] on span "Completar" at bounding box center [485, 307] width 47 height 11
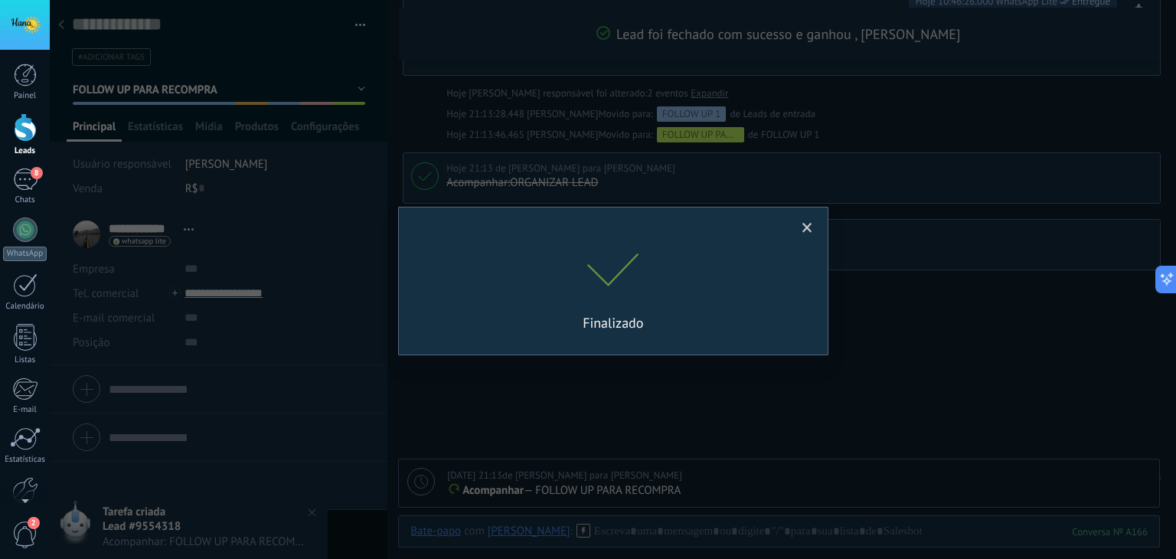
scroll to position [2270, 0]
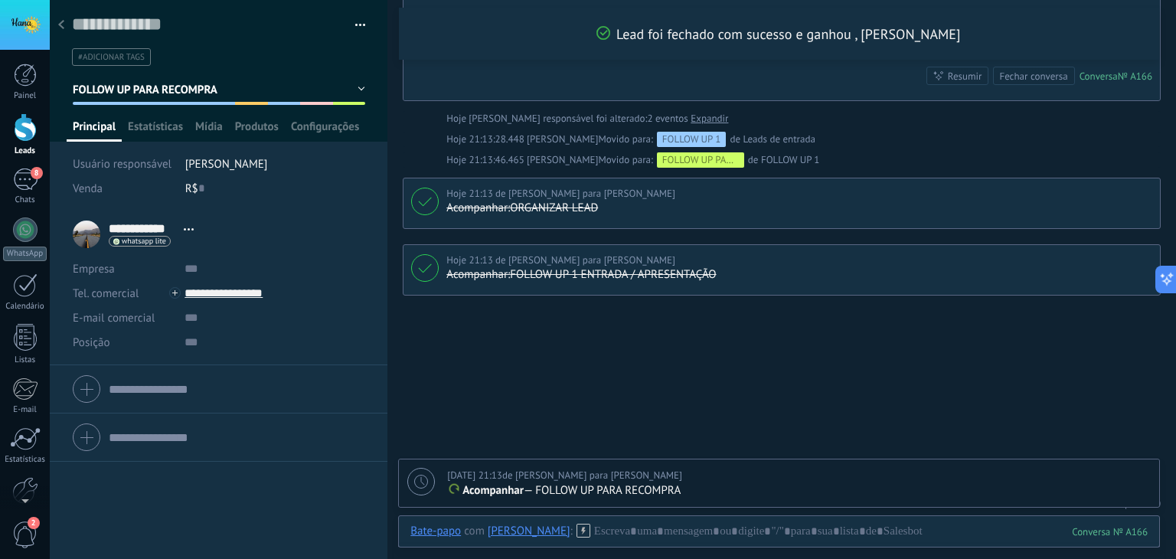
click at [414, 477] on icon at bounding box center [421, 482] width 14 height 14
type textarea "**********"
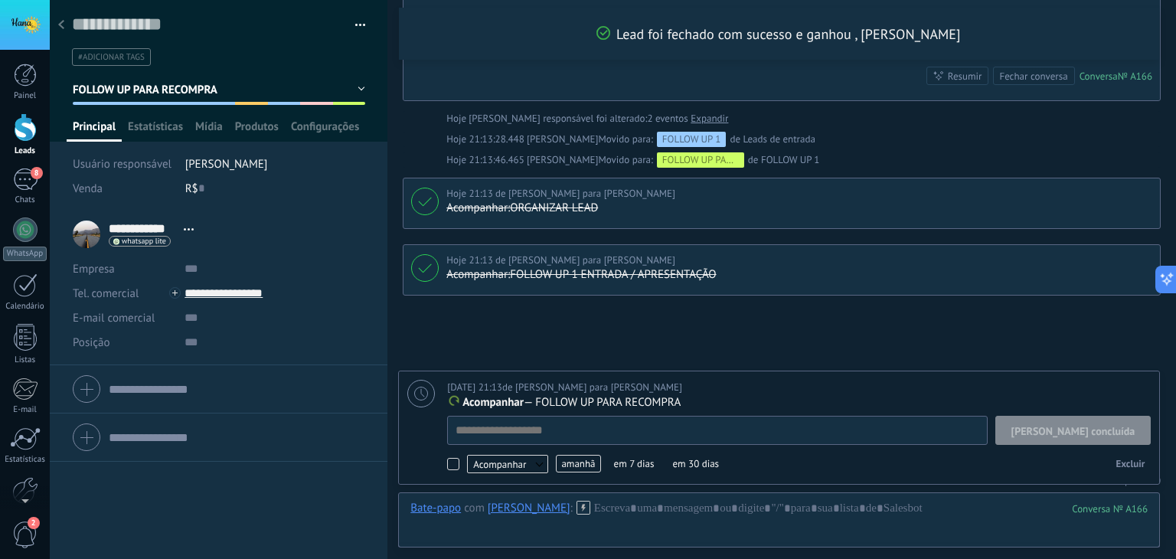
scroll to position [15, 0]
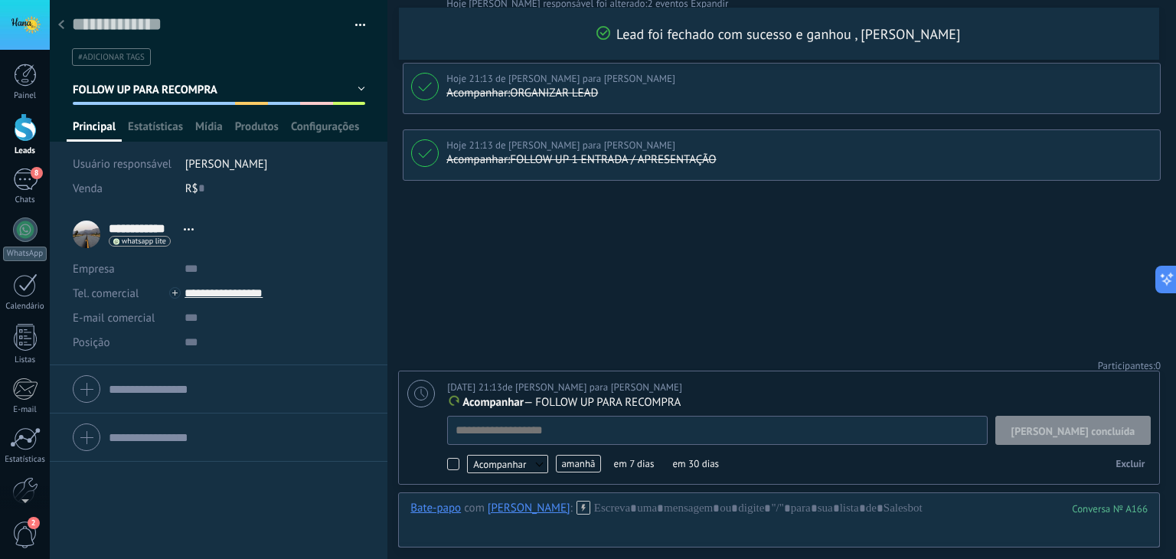
click at [574, 465] on span "amanhã" at bounding box center [578, 464] width 44 height 18
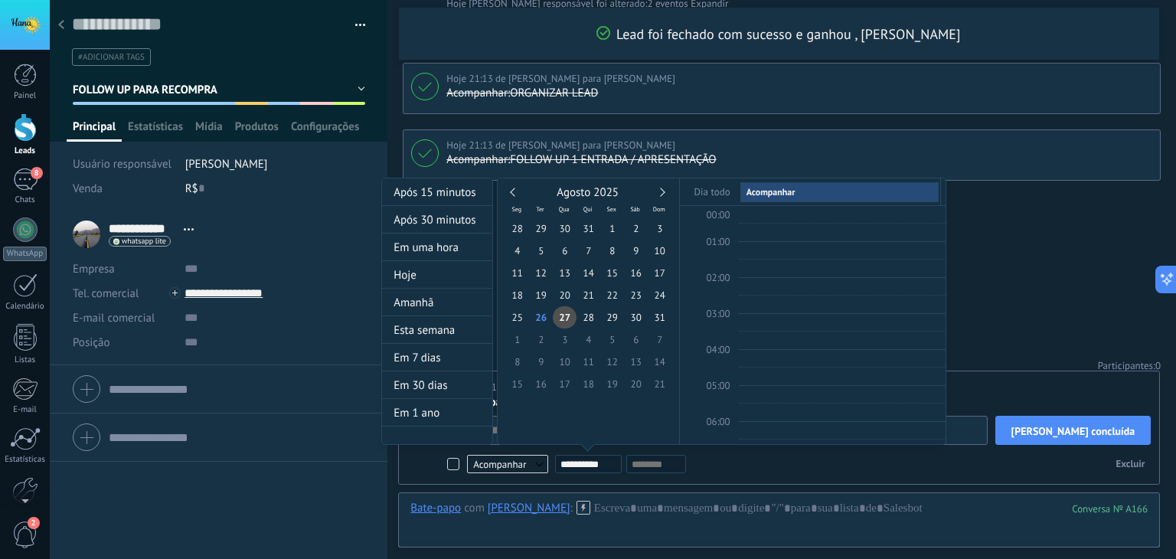
scroll to position [286, 0]
click at [430, 411] on div "Em 1 ano" at bounding box center [437, 413] width 110 height 28
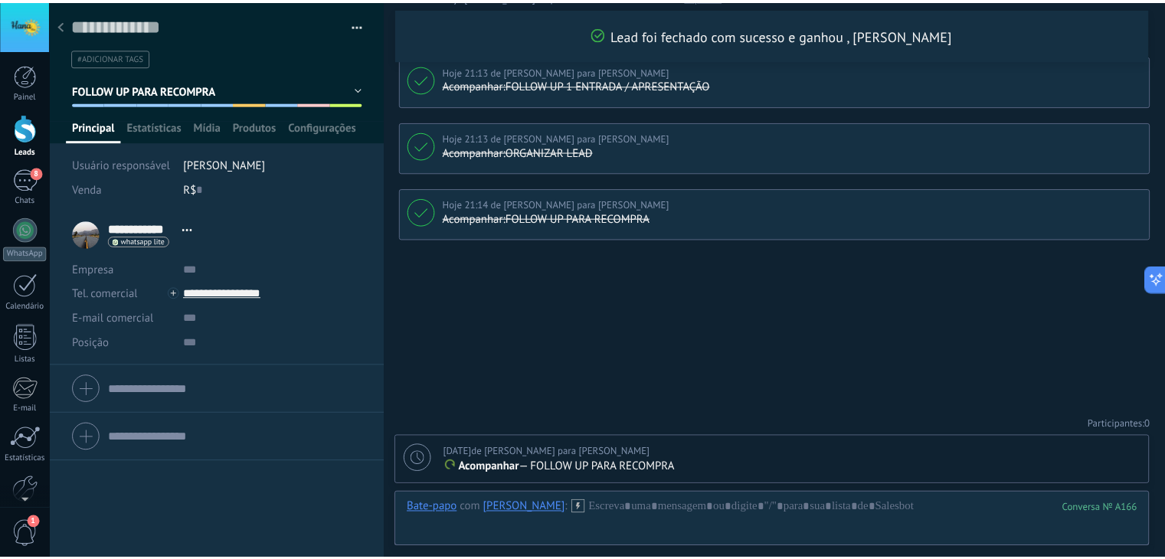
scroll to position [2386, 0]
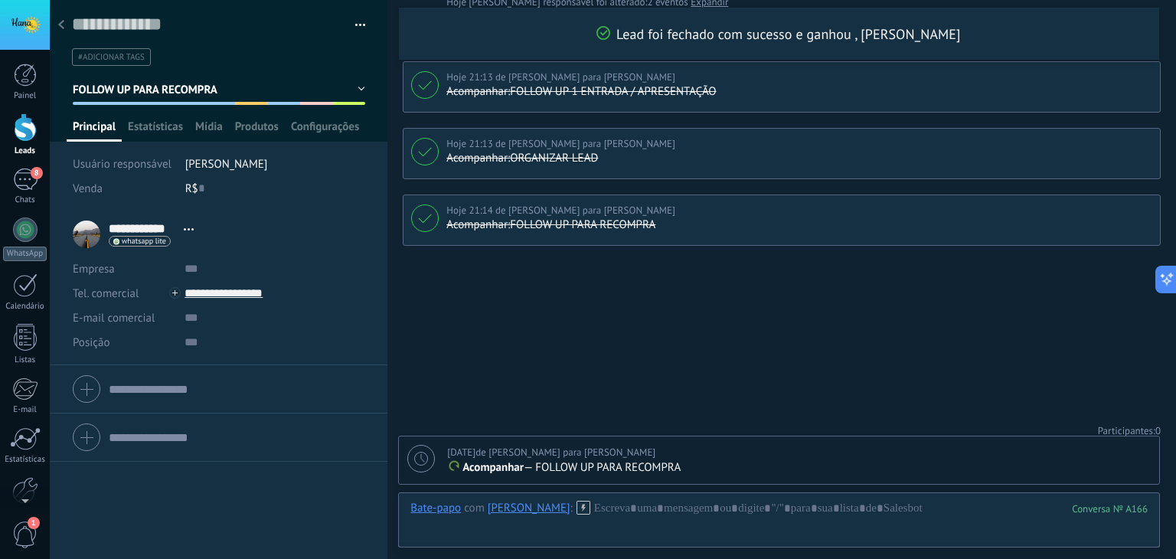
click at [57, 25] on div at bounding box center [61, 26] width 21 height 30
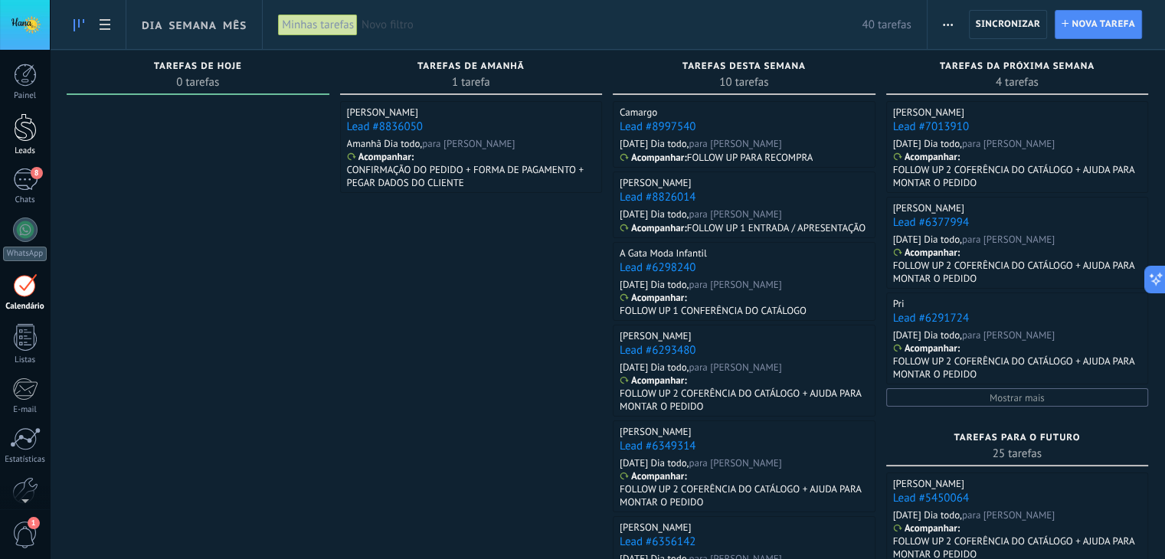
click at [24, 132] on div at bounding box center [25, 127] width 23 height 28
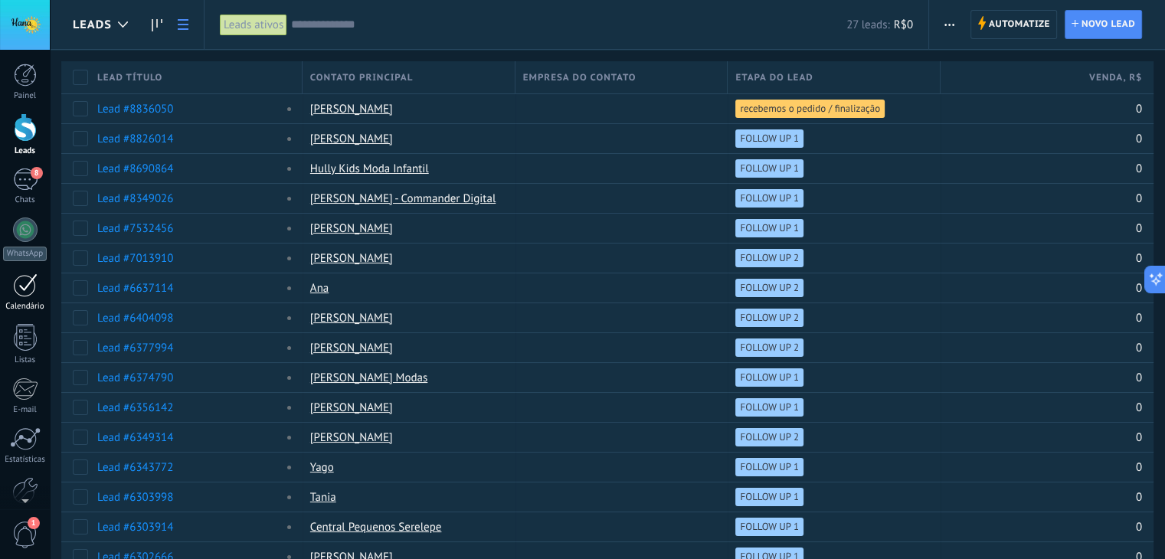
click at [28, 289] on div "1" at bounding box center [25, 285] width 25 height 24
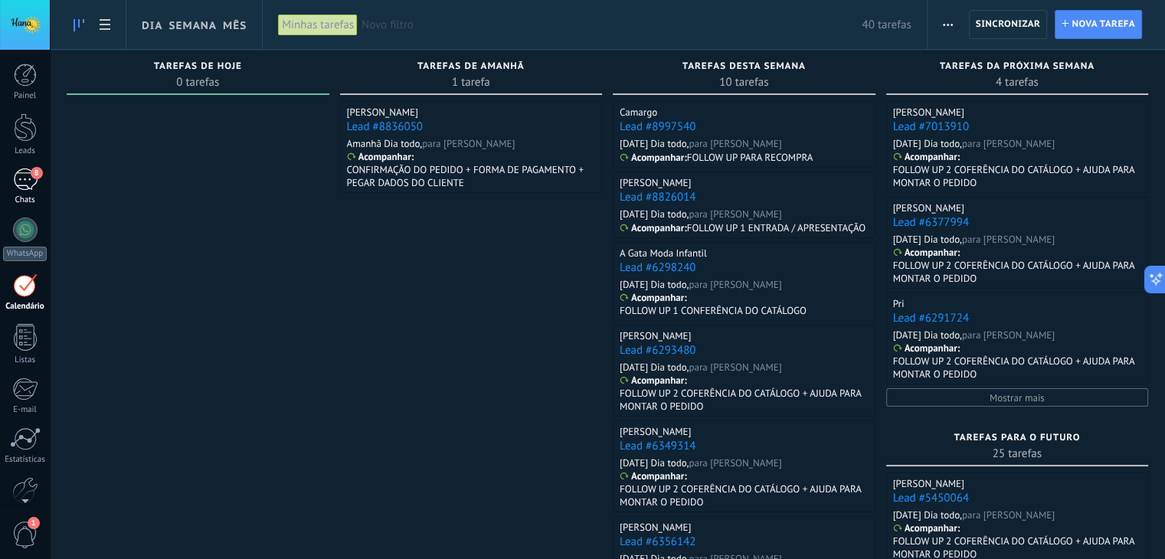
click at [30, 181] on div "8" at bounding box center [25, 179] width 25 height 22
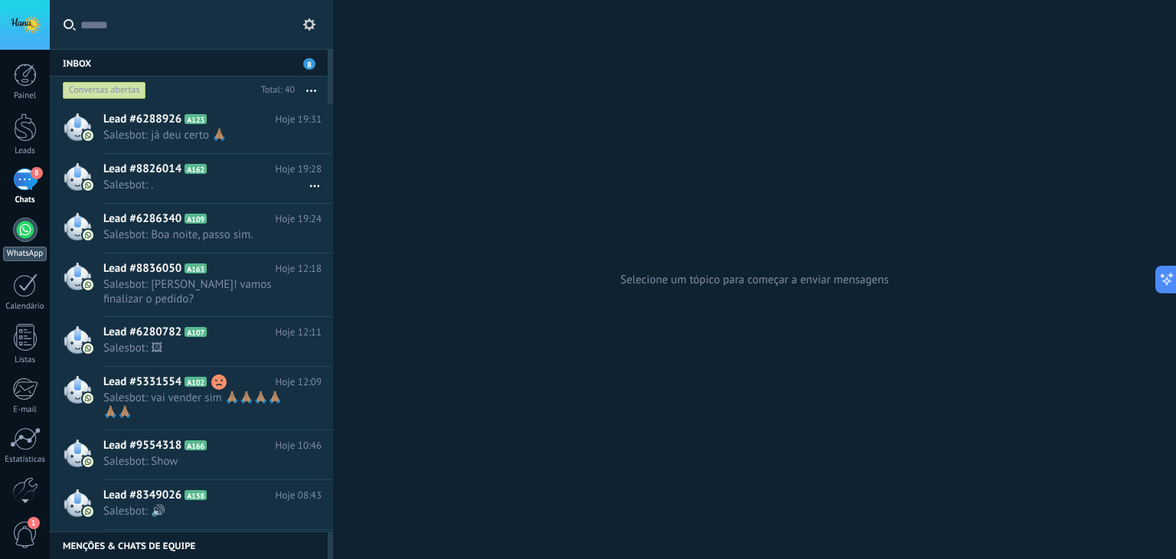
click at [26, 231] on div at bounding box center [25, 229] width 25 height 25
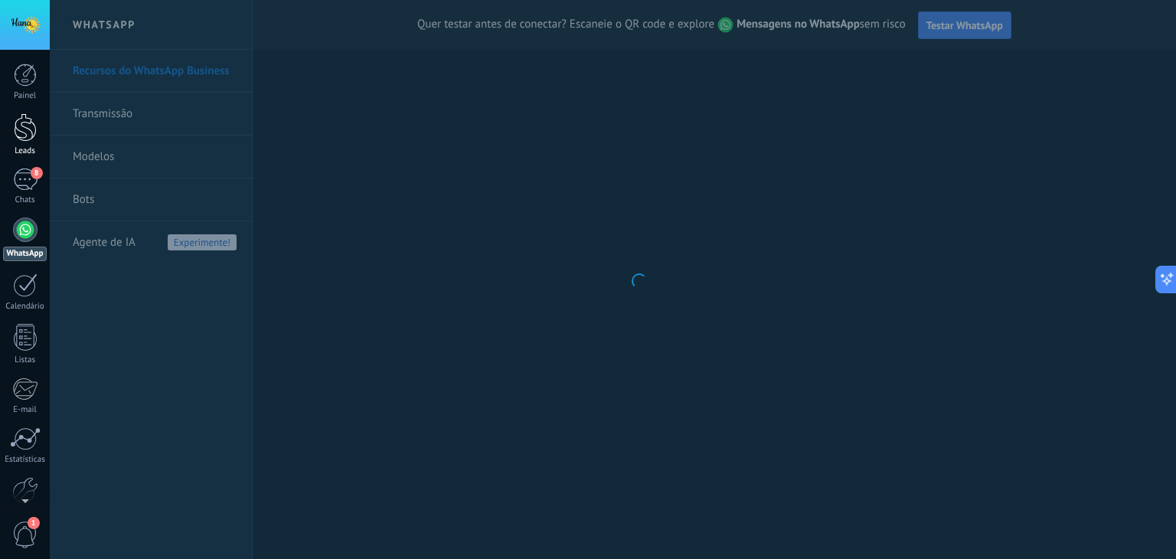
click at [21, 126] on div at bounding box center [25, 127] width 23 height 28
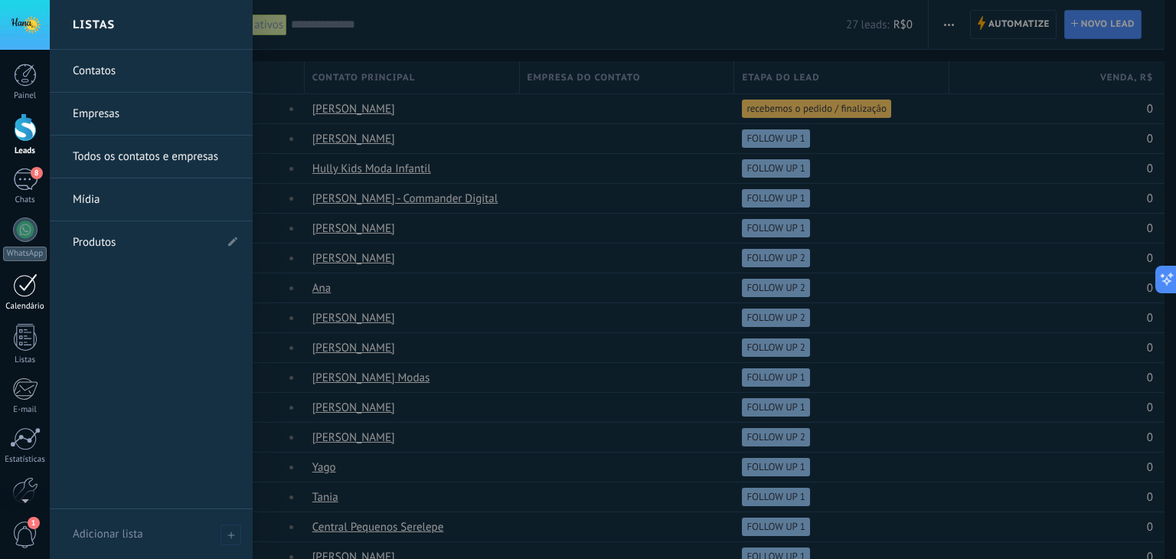
click at [30, 289] on div at bounding box center [25, 285] width 25 height 24
